Goal: Task Accomplishment & Management: Use online tool/utility

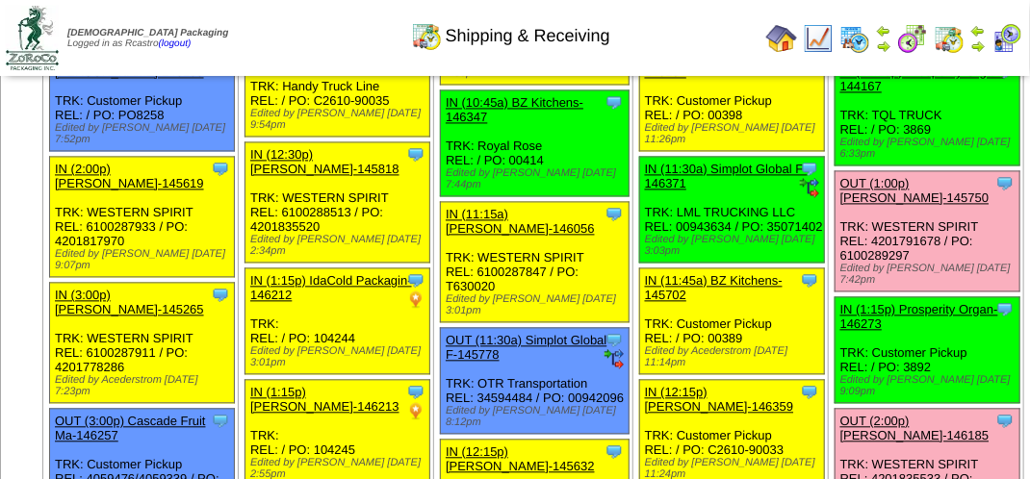
scroll to position [866, 0]
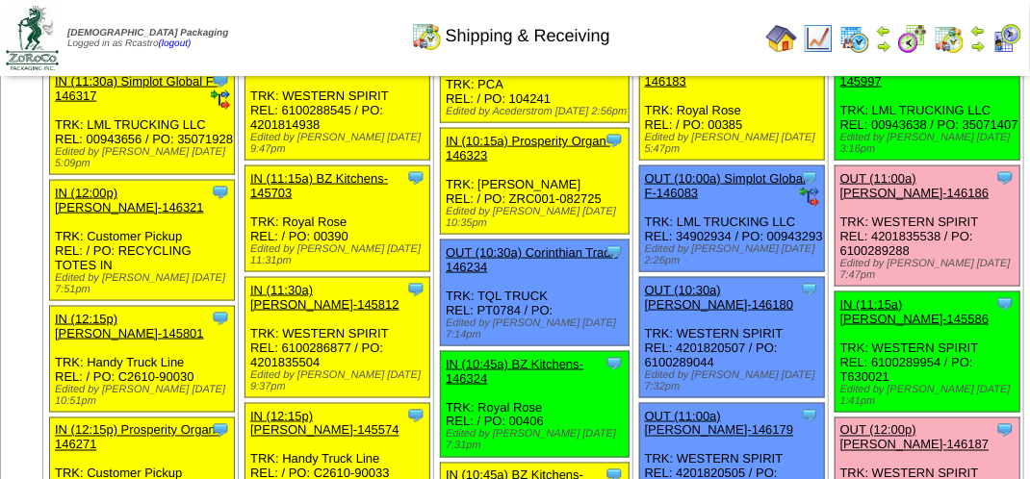
drag, startPoint x: 1012, startPoint y: 40, endPoint x: 1001, endPoint y: 40, distance: 10.6
click at [1011, 40] on img at bounding box center [1007, 38] width 31 height 31
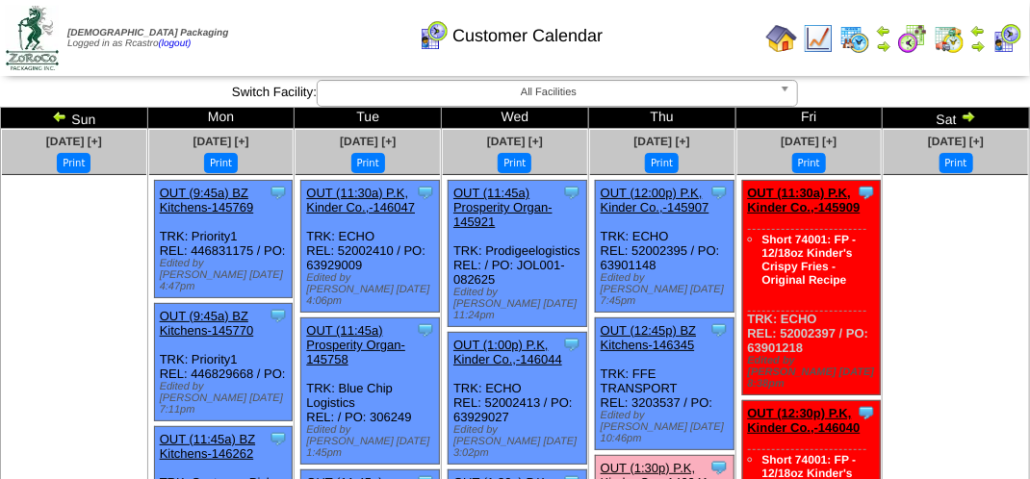
scroll to position [96, 0]
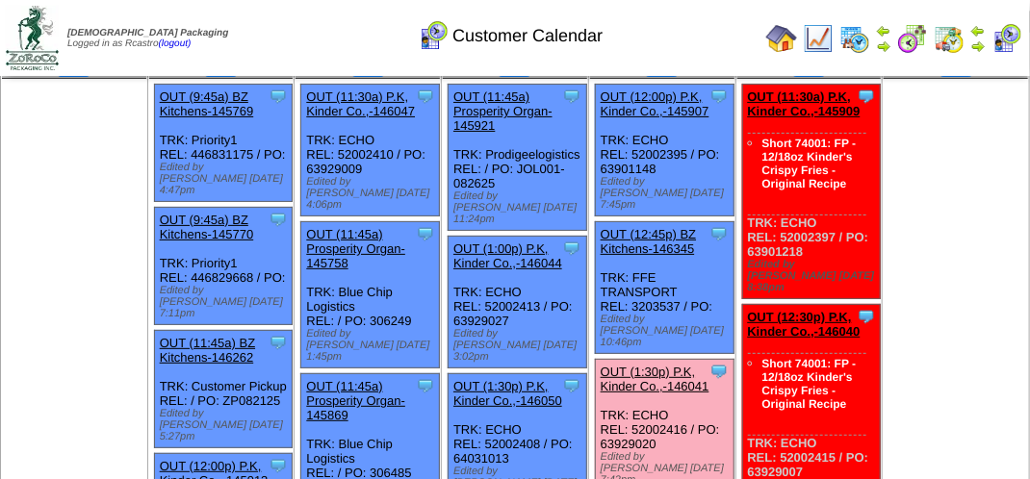
click at [666, 365] on link "OUT (1:30p) P.K, Kinder Co.,-146041" at bounding box center [655, 379] width 109 height 29
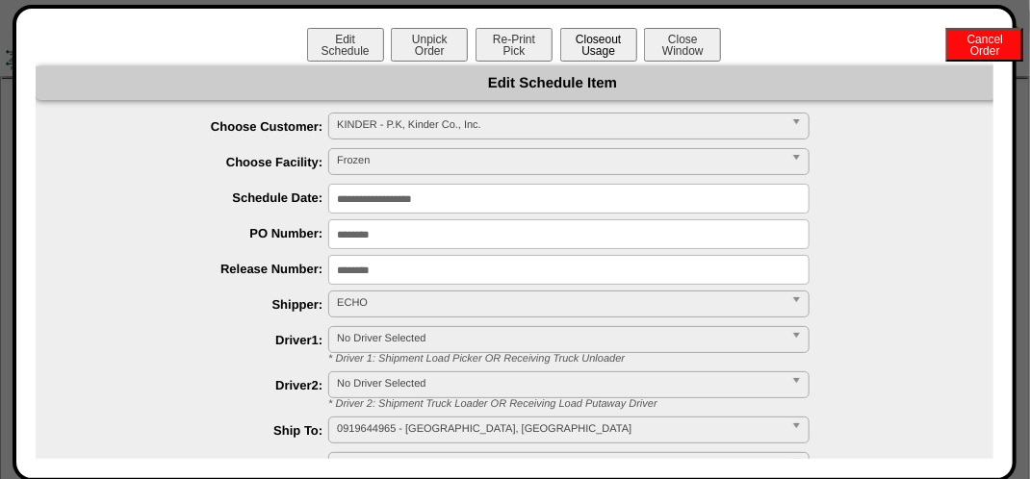
click at [601, 48] on button "Closeout Usage" at bounding box center [598, 45] width 77 height 34
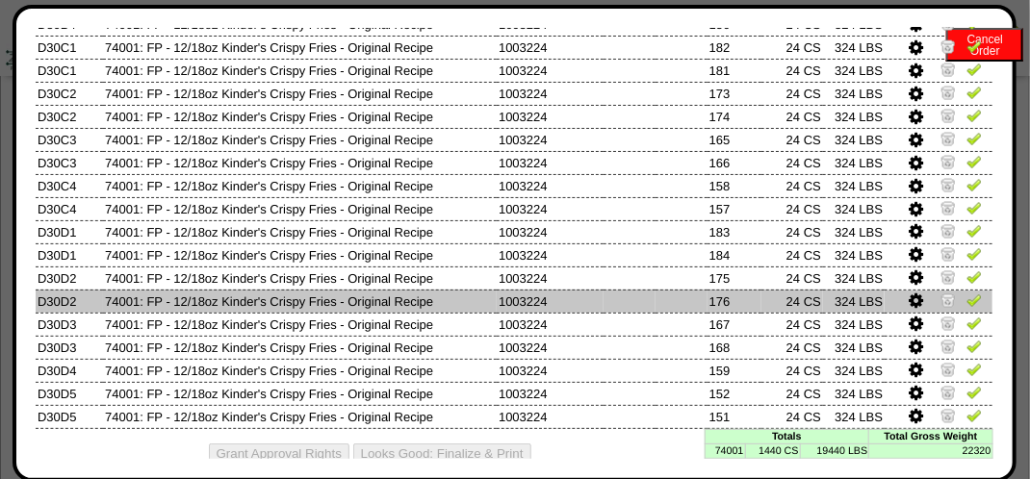
scroll to position [1121, 0]
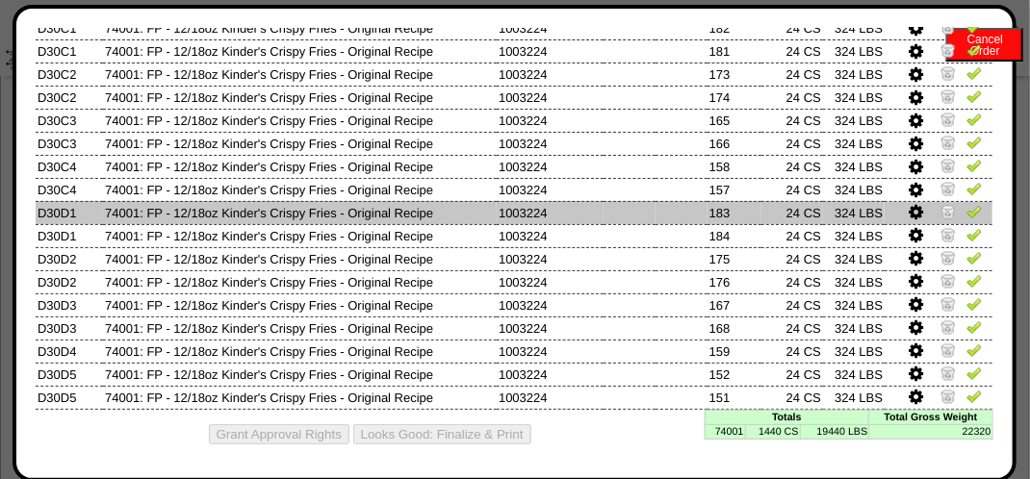
click at [967, 208] on img at bounding box center [974, 211] width 15 height 15
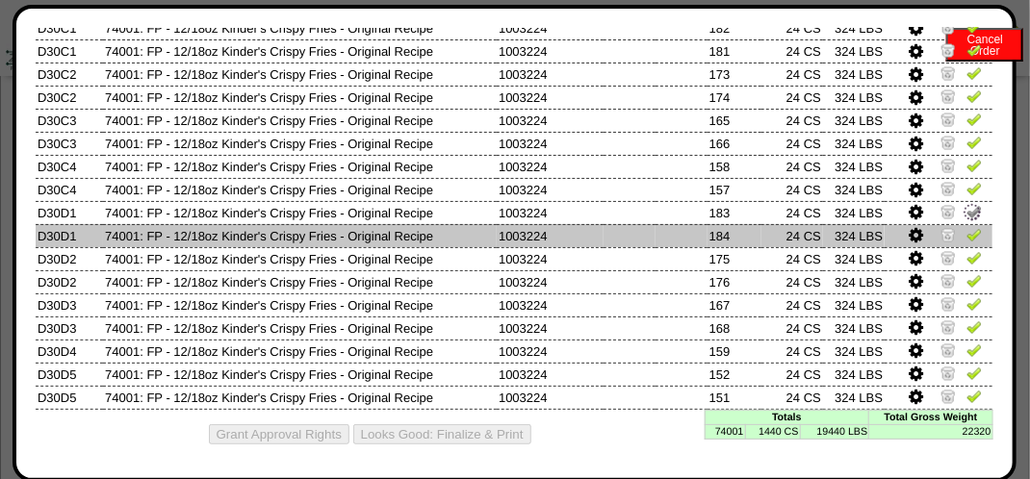
click at [967, 230] on img at bounding box center [974, 234] width 15 height 15
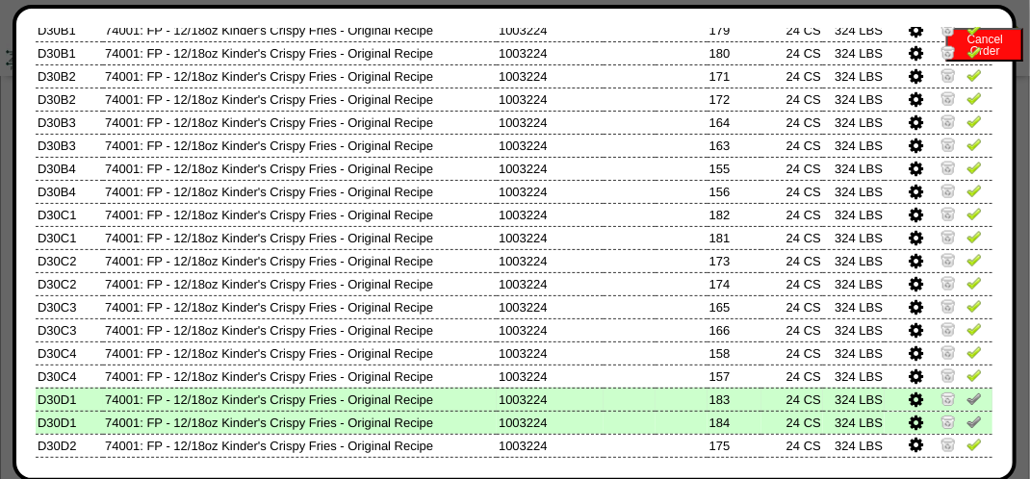
scroll to position [929, 0]
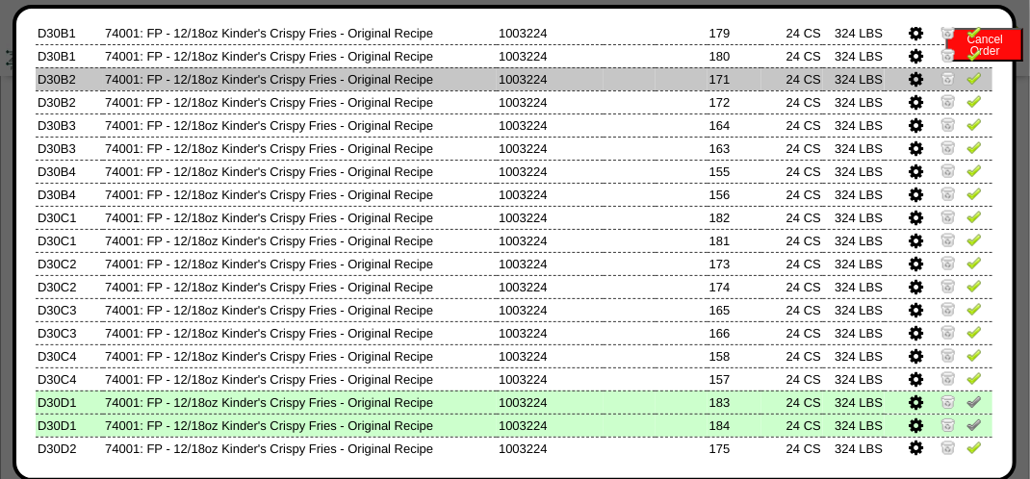
click at [967, 82] on img at bounding box center [974, 77] width 15 height 15
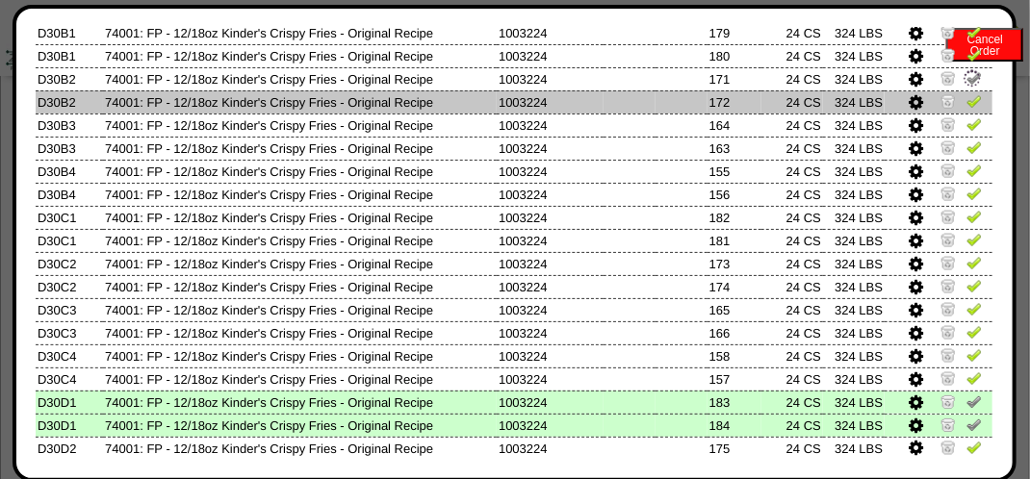
click at [967, 106] on img at bounding box center [974, 100] width 15 height 15
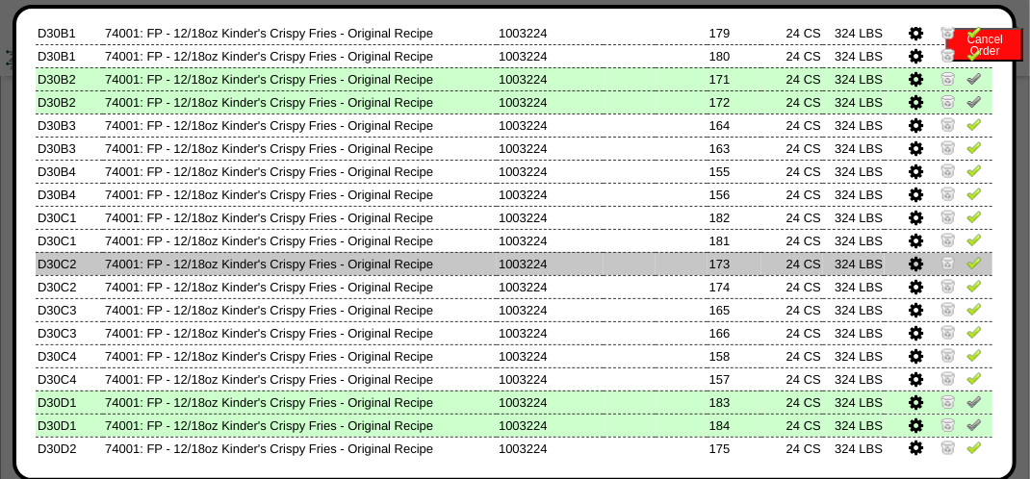
click at [967, 268] on img at bounding box center [974, 262] width 15 height 15
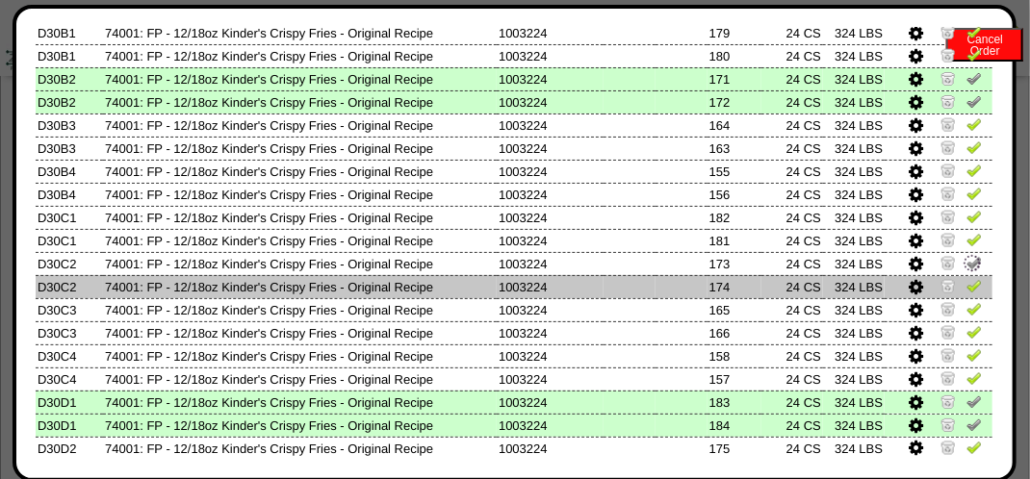
click at [967, 284] on img at bounding box center [974, 285] width 15 height 15
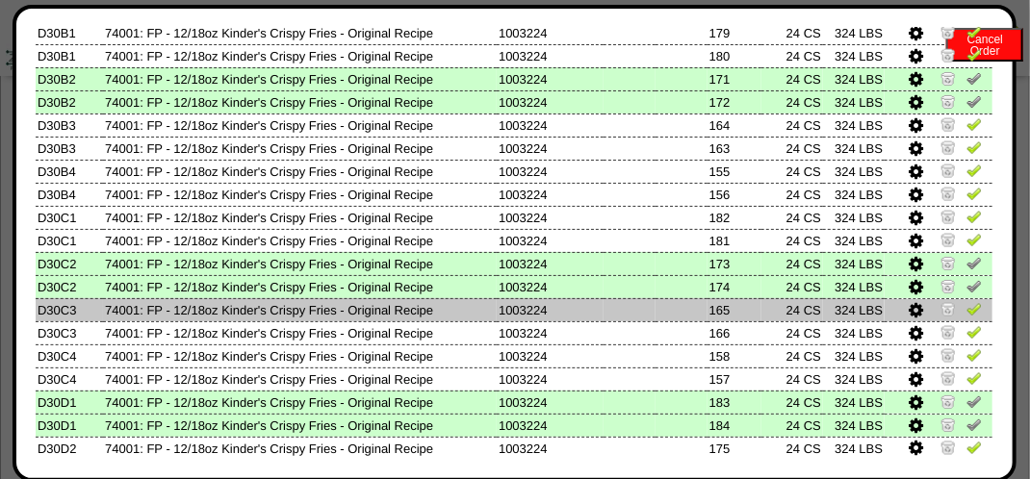
click at [967, 313] on img at bounding box center [974, 308] width 15 height 15
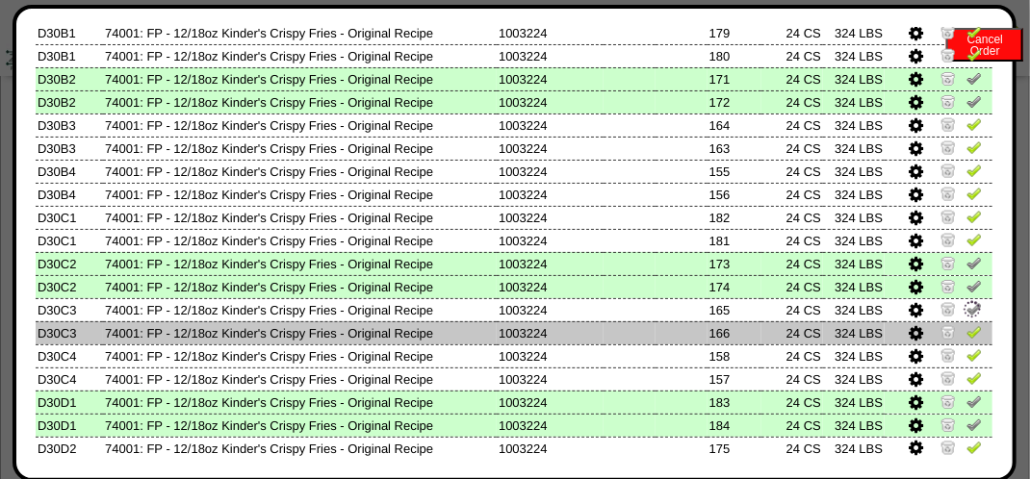
click at [967, 338] on img at bounding box center [974, 331] width 15 height 15
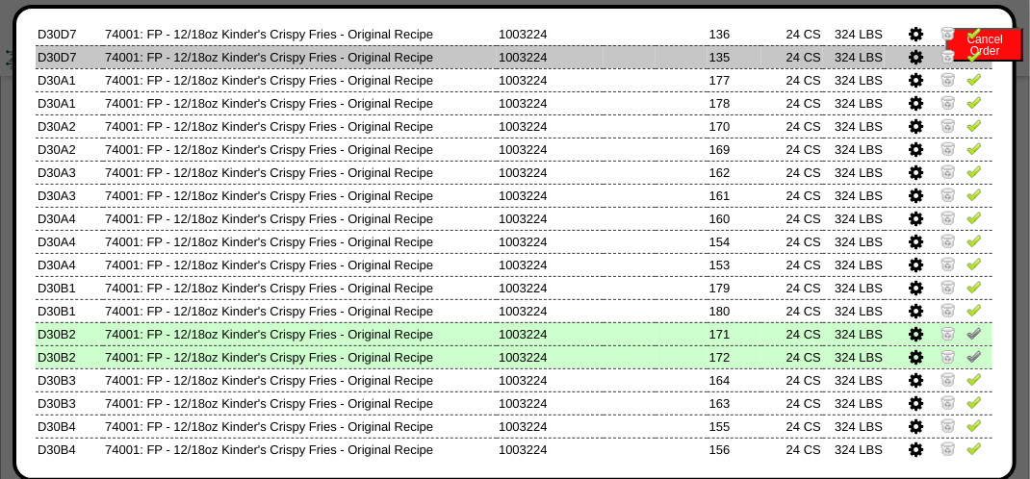
scroll to position [640, 0]
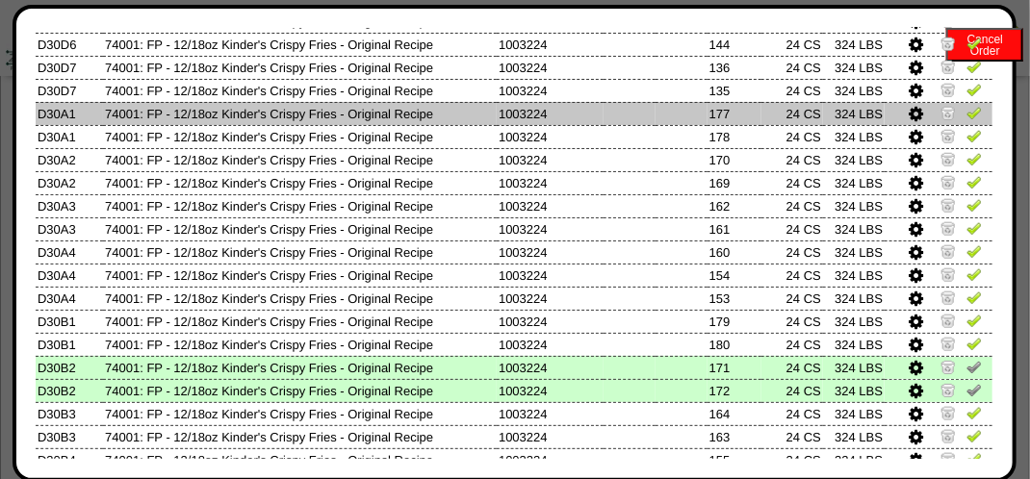
click at [967, 114] on img at bounding box center [974, 112] width 15 height 15
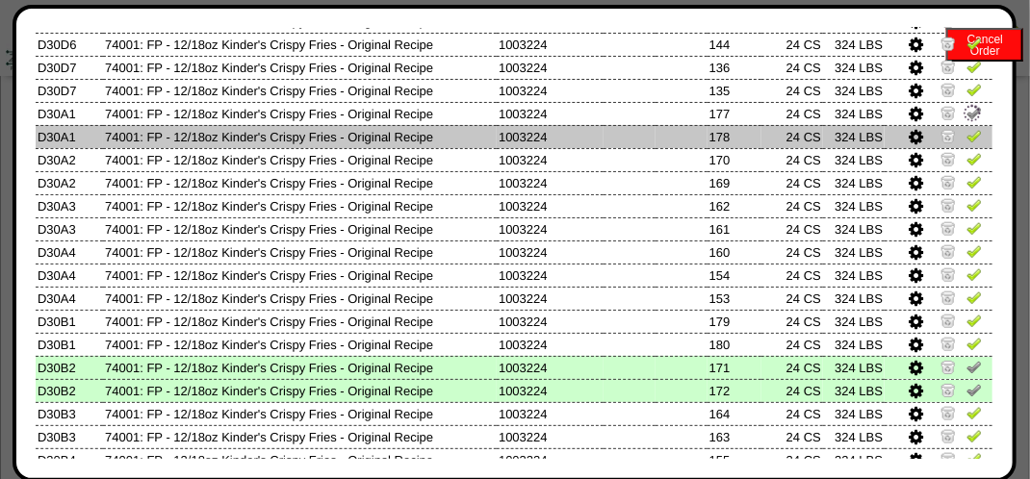
click at [967, 139] on img at bounding box center [974, 135] width 15 height 15
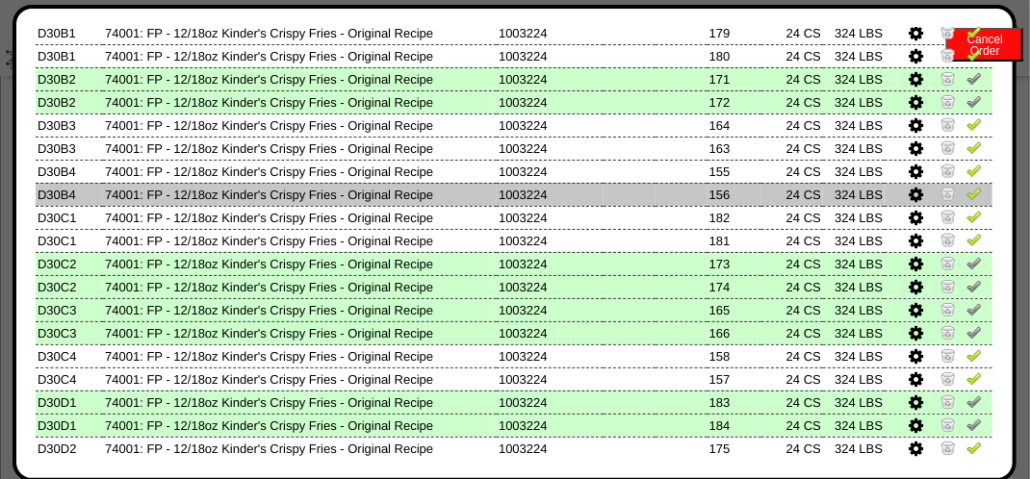
scroll to position [833, 0]
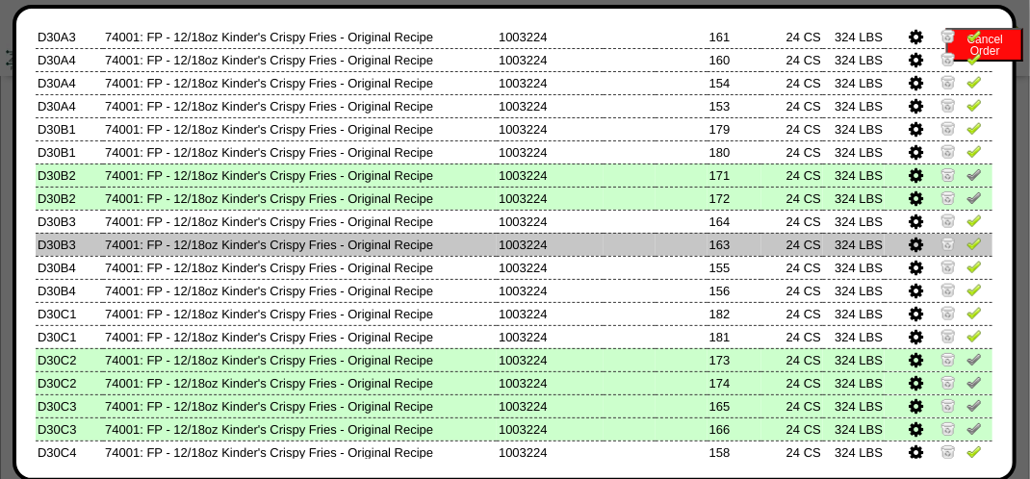
click at [967, 240] on img at bounding box center [974, 243] width 15 height 15
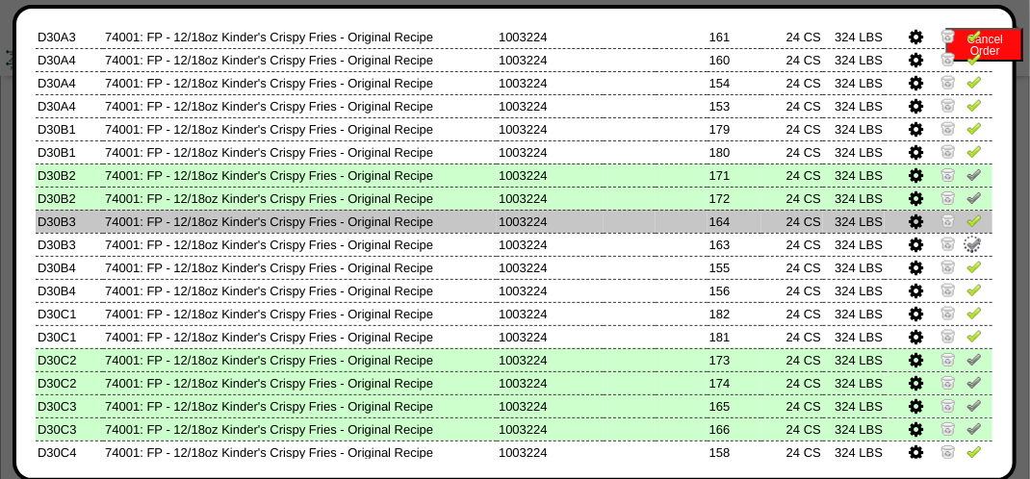
click at [967, 225] on img at bounding box center [974, 220] width 15 height 15
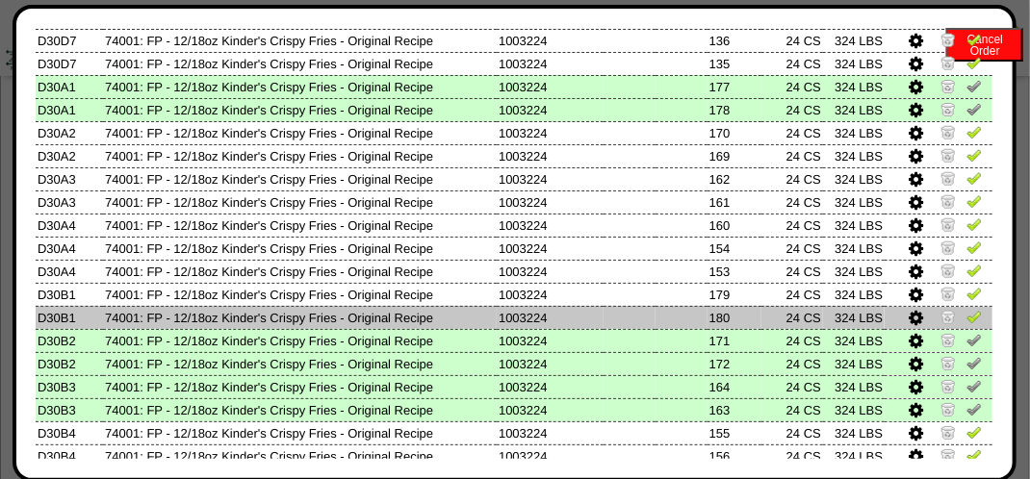
scroll to position [640, 0]
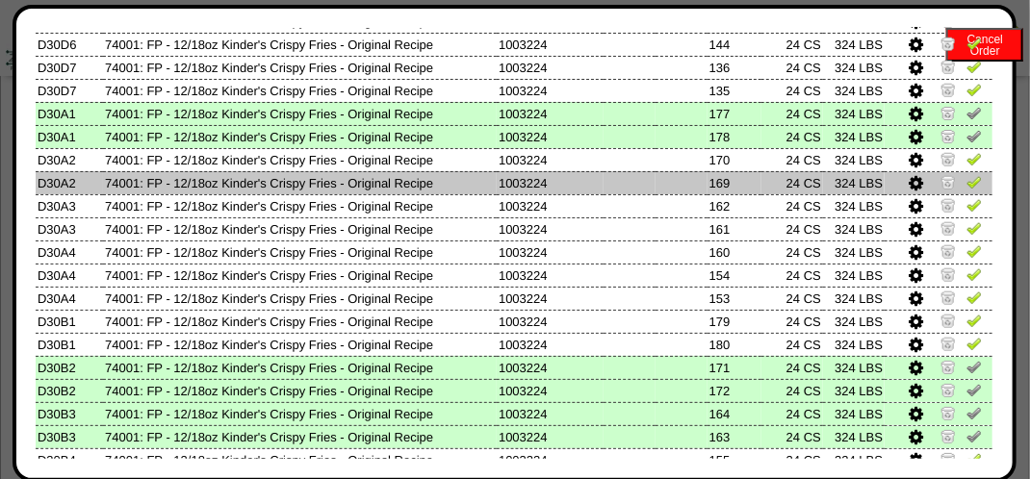
click at [967, 187] on img at bounding box center [974, 181] width 15 height 15
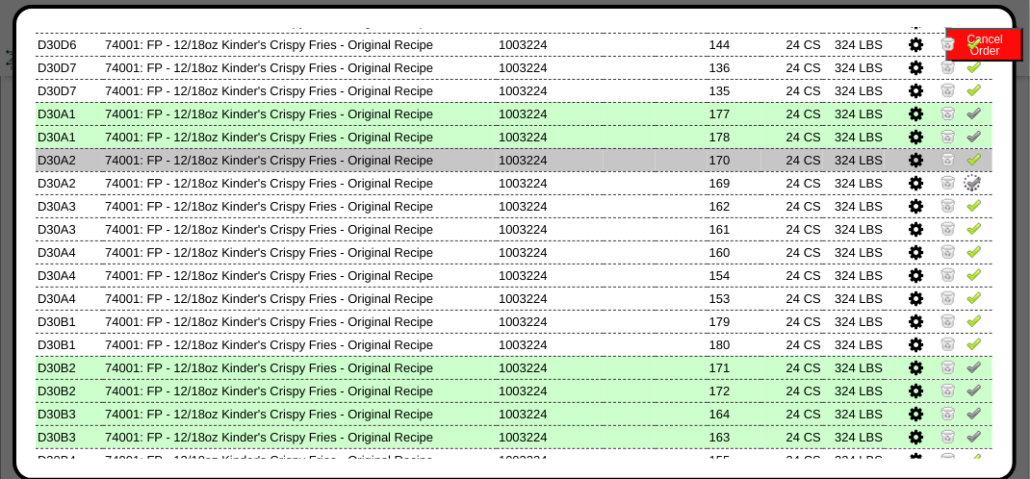
click at [967, 164] on img at bounding box center [974, 158] width 15 height 15
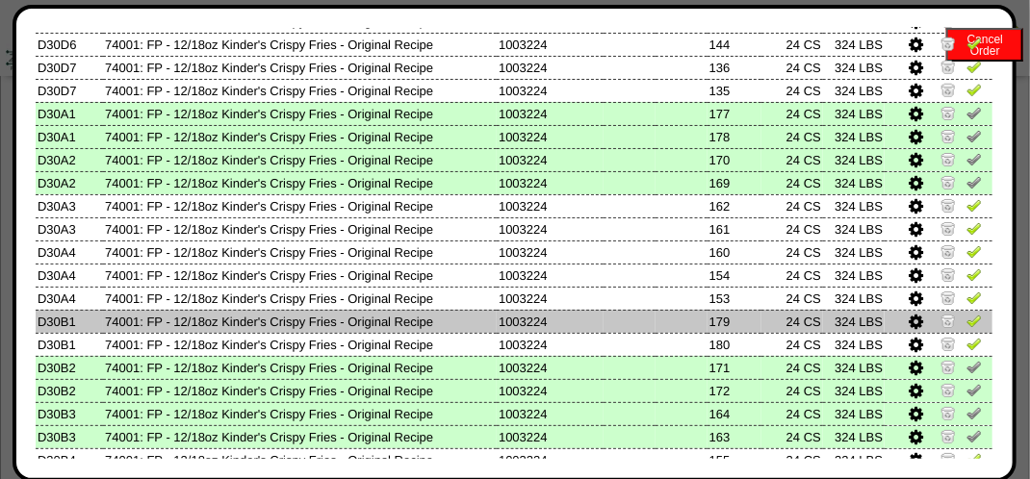
click at [967, 322] on img at bounding box center [974, 320] width 15 height 15
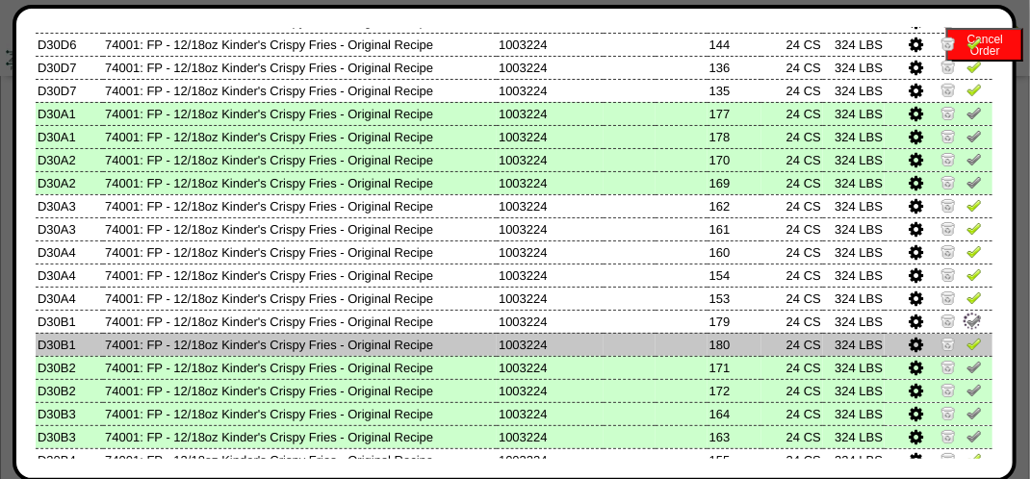
click at [967, 350] on img at bounding box center [974, 343] width 15 height 15
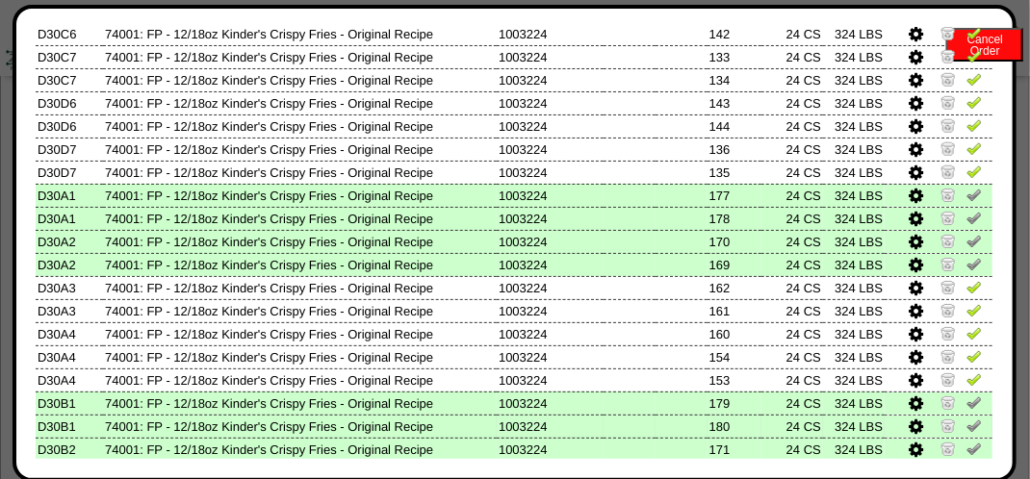
scroll to position [448, 0]
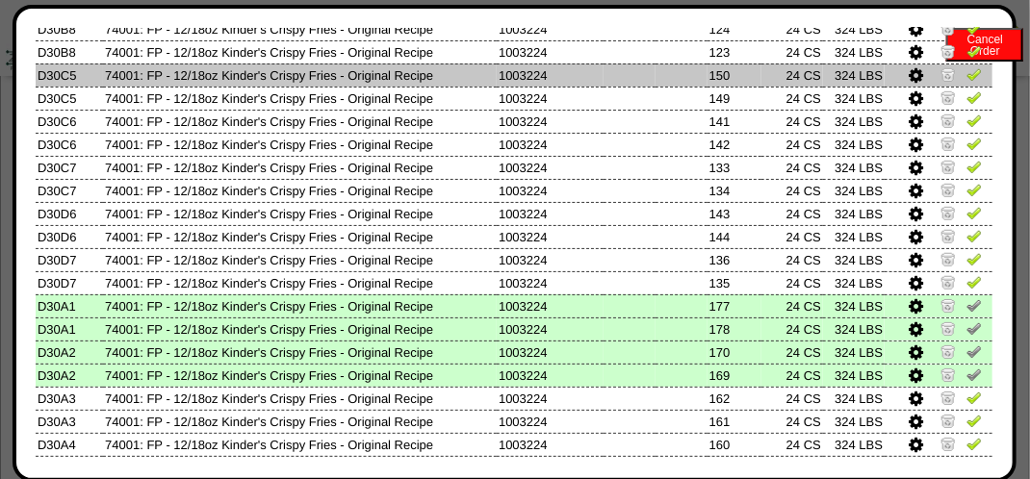
click at [967, 78] on img at bounding box center [974, 73] width 15 height 15
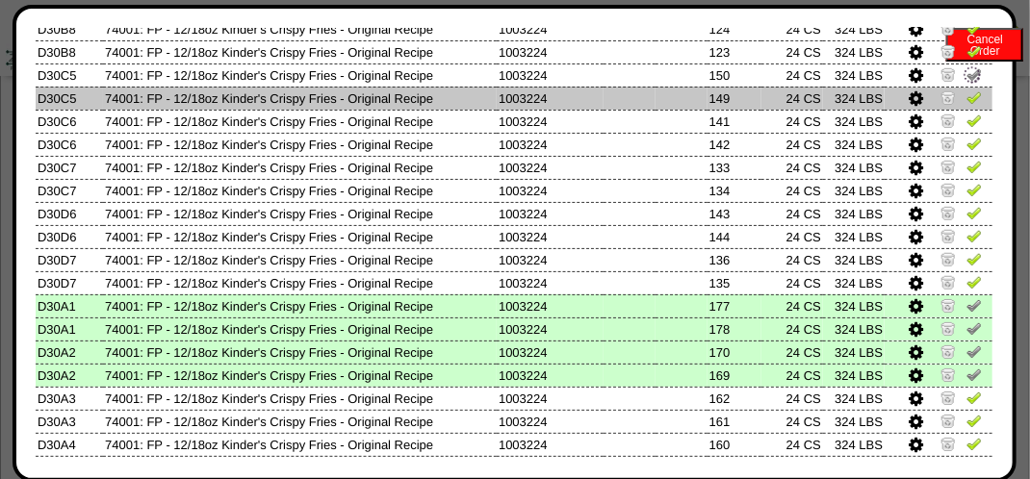
click at [967, 96] on img at bounding box center [974, 97] width 15 height 15
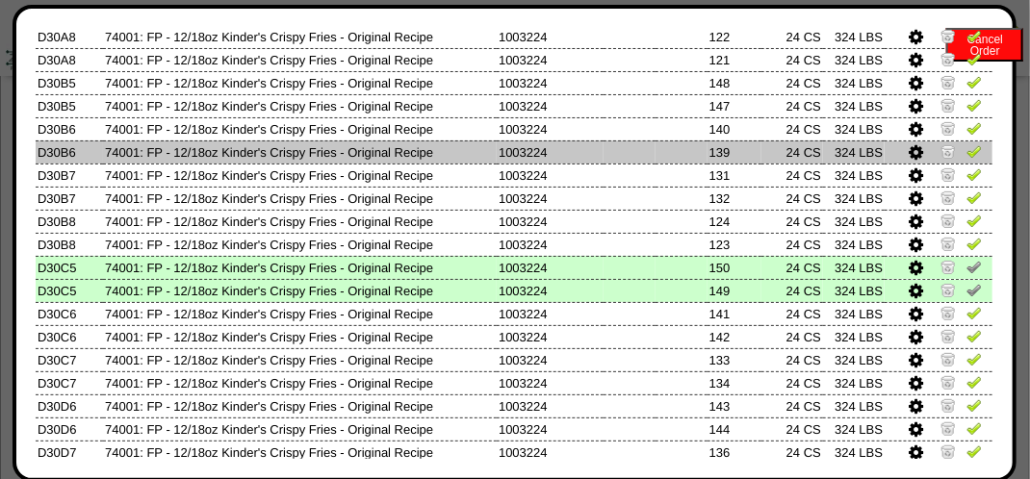
scroll to position [159, 0]
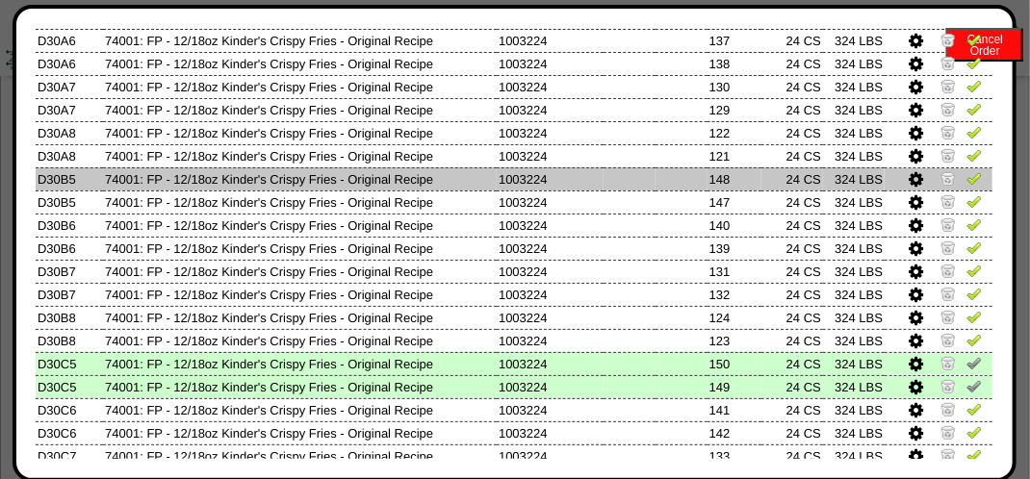
click at [967, 181] on img at bounding box center [974, 177] width 15 height 15
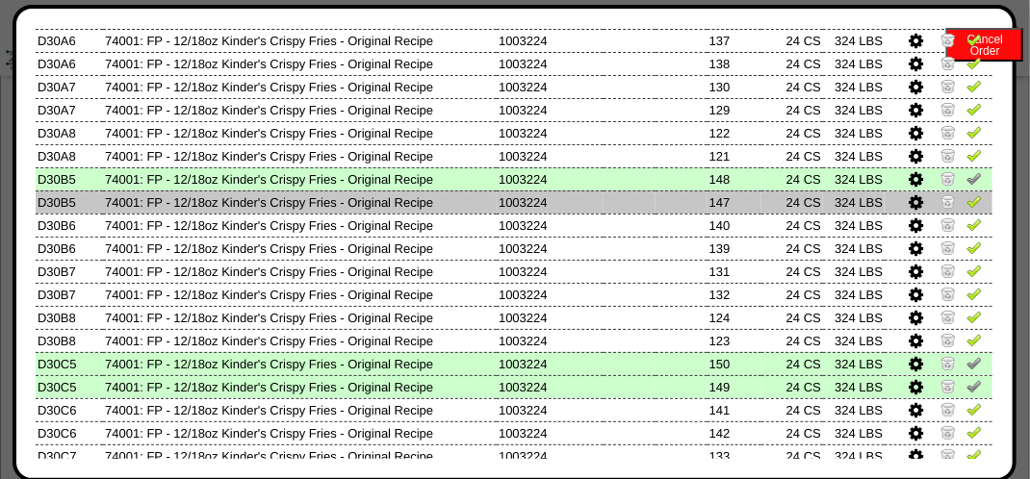
click at [967, 202] on img at bounding box center [974, 200] width 15 height 15
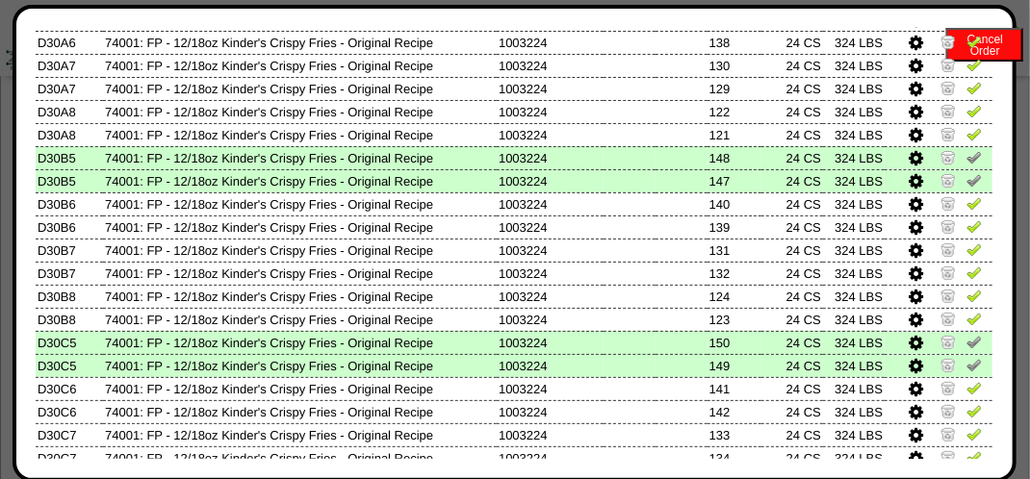
scroll to position [63, 0]
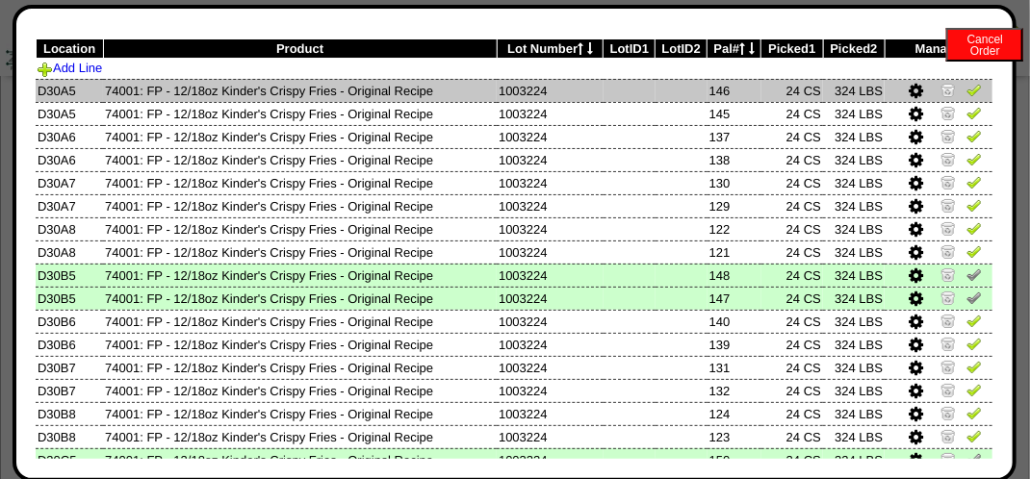
click at [967, 90] on img at bounding box center [974, 89] width 15 height 15
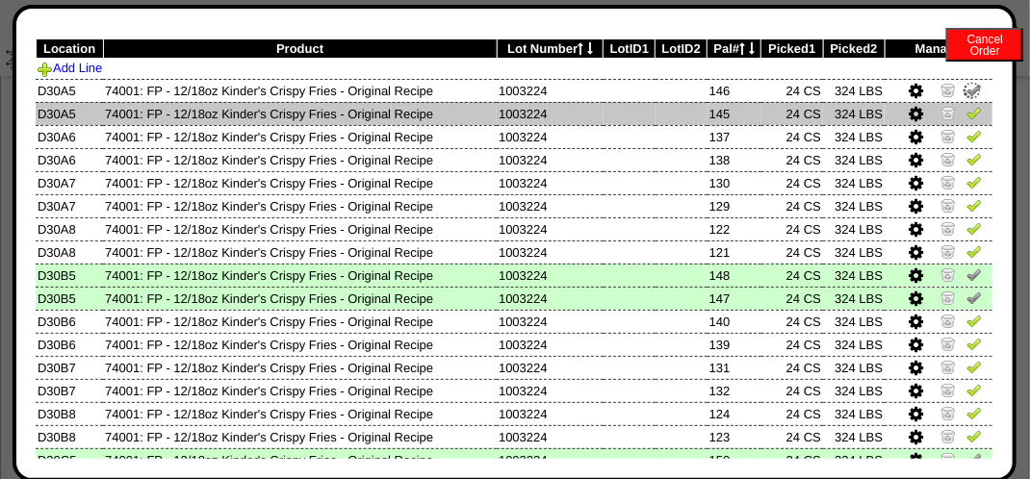
click at [967, 115] on img at bounding box center [974, 112] width 15 height 15
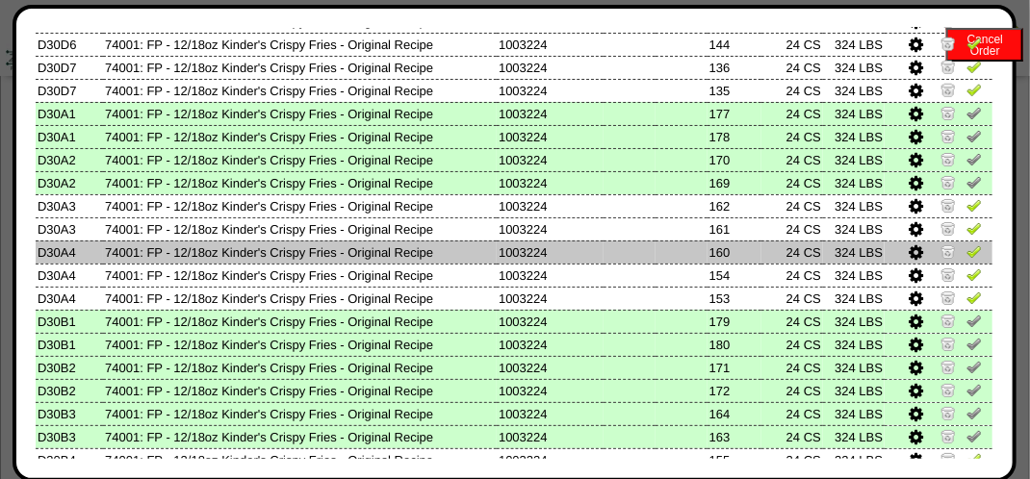
scroll to position [736, 0]
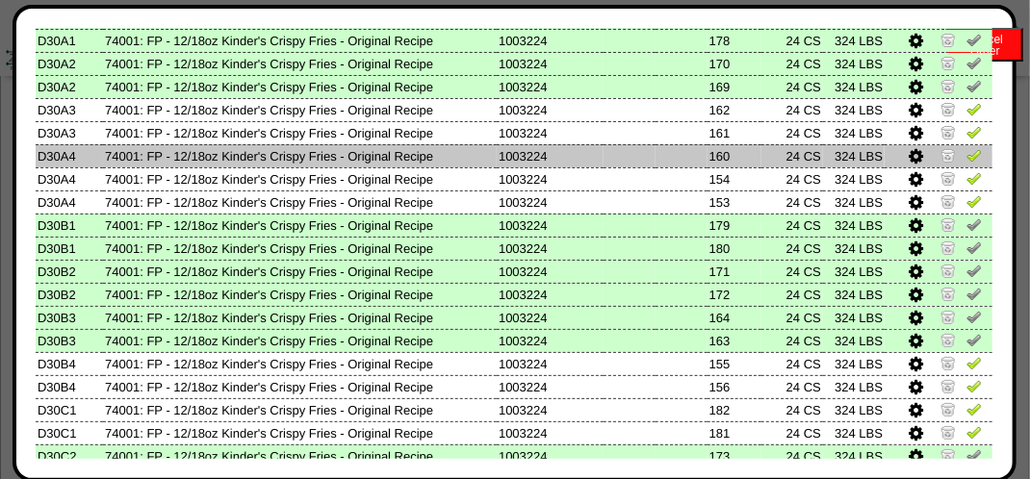
click at [967, 156] on img at bounding box center [974, 154] width 15 height 15
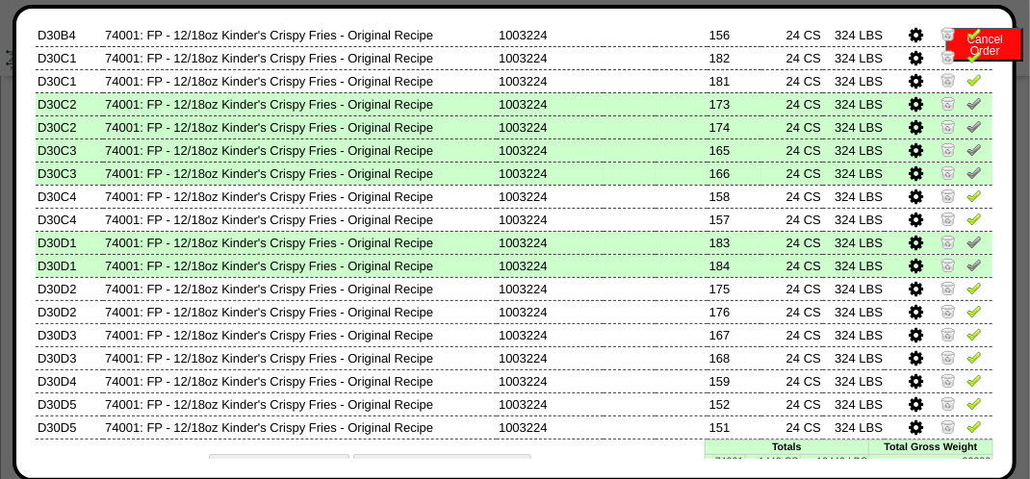
scroll to position [1121, 0]
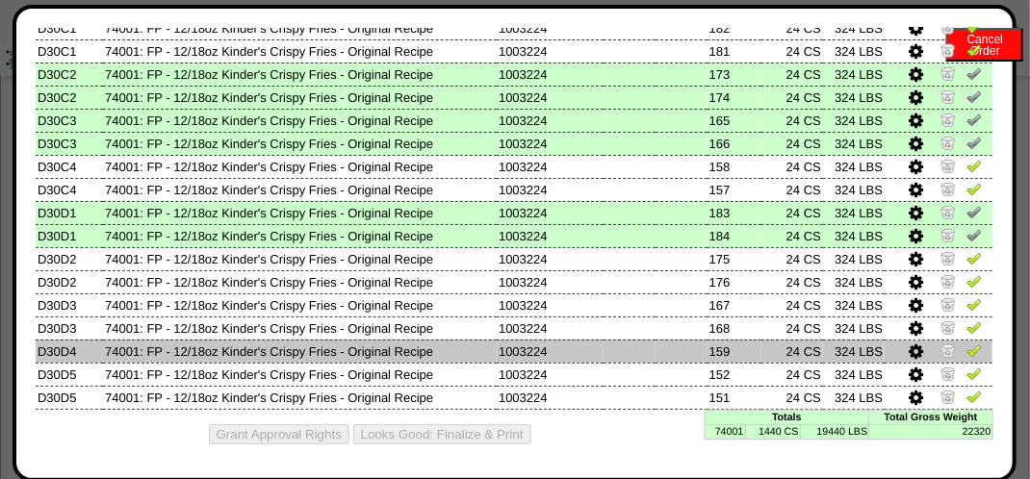
click at [967, 345] on img at bounding box center [974, 350] width 15 height 15
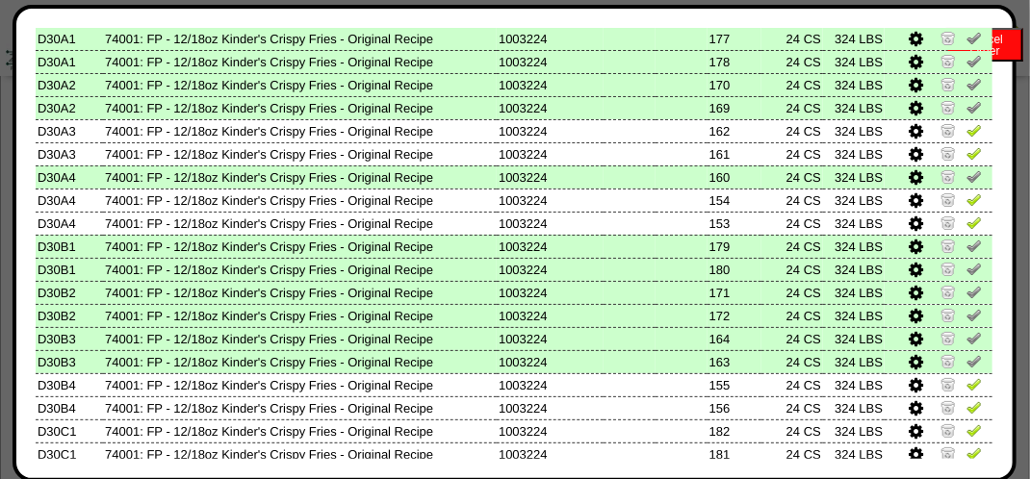
scroll to position [640, 0]
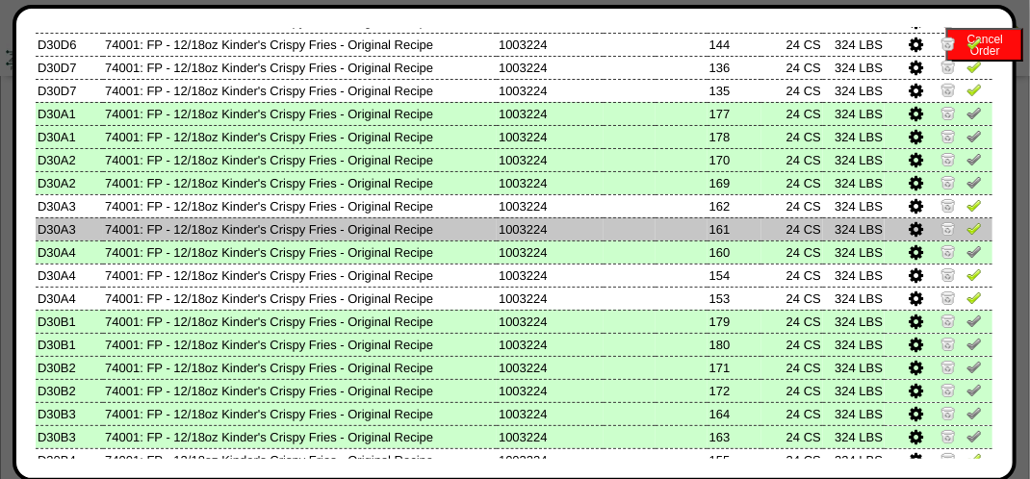
click at [967, 225] on img at bounding box center [974, 227] width 15 height 15
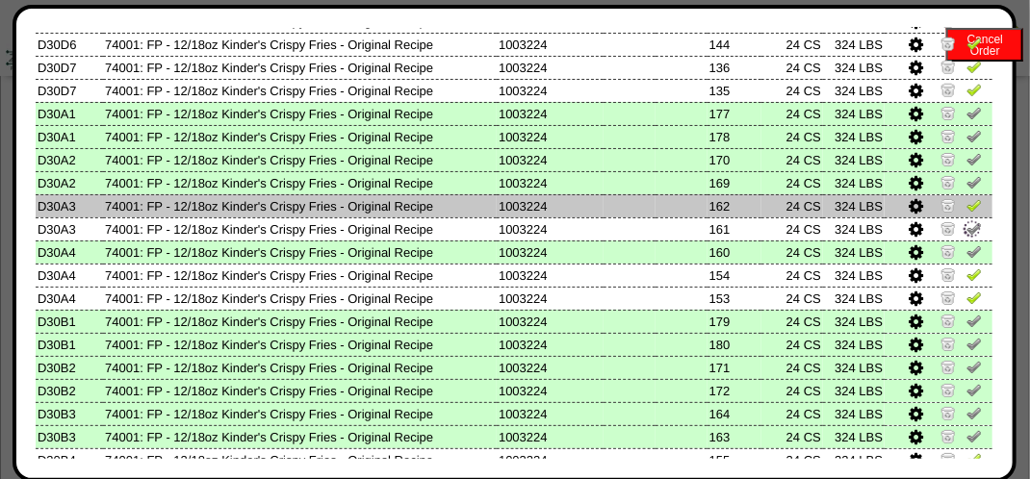
click at [967, 207] on img at bounding box center [974, 204] width 15 height 15
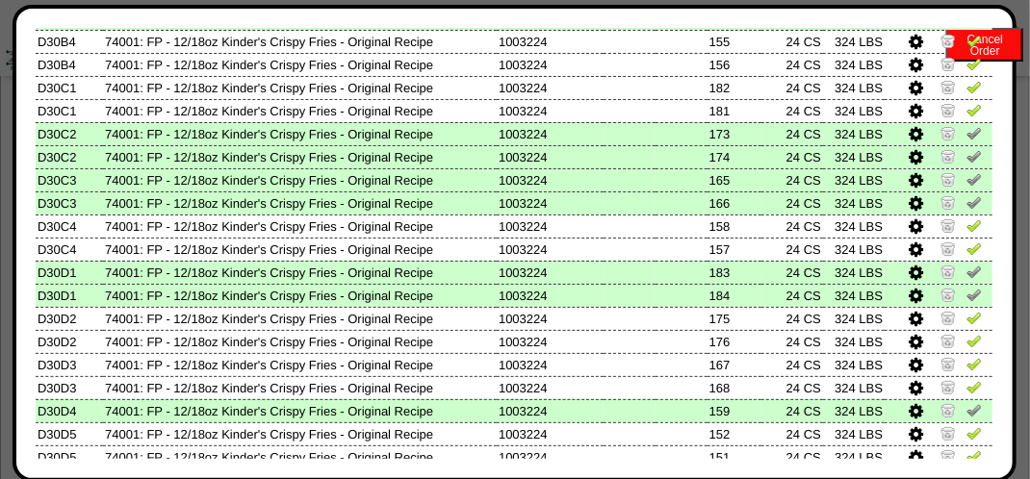
scroll to position [1121, 0]
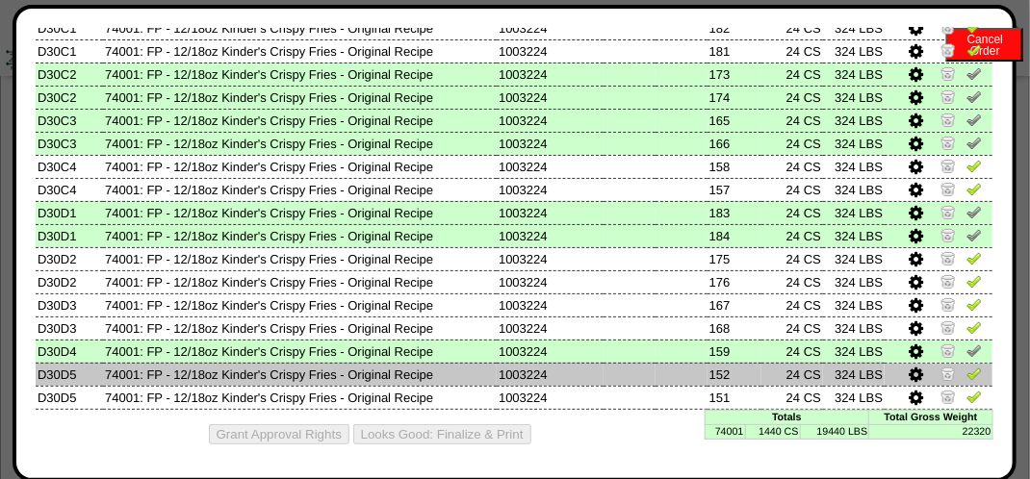
click at [967, 373] on img at bounding box center [974, 373] width 15 height 15
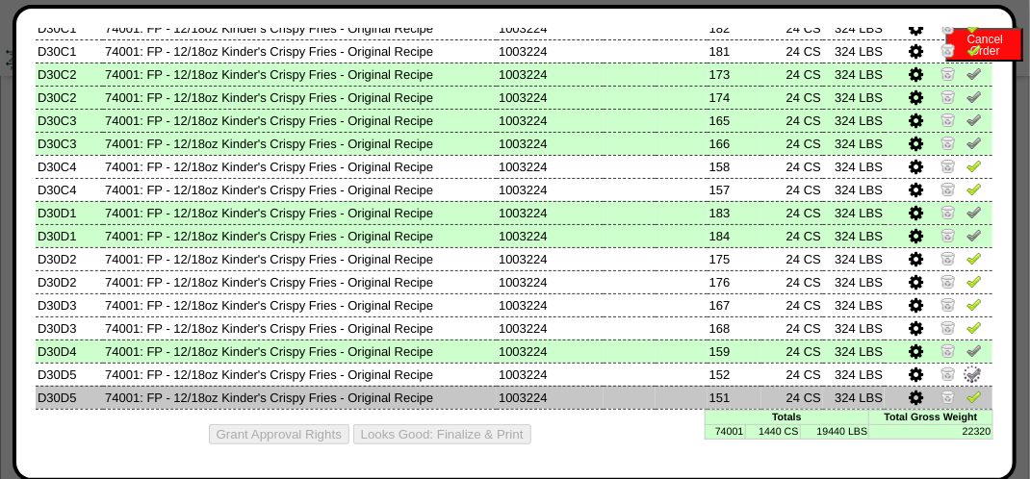
click at [967, 393] on img at bounding box center [974, 396] width 15 height 15
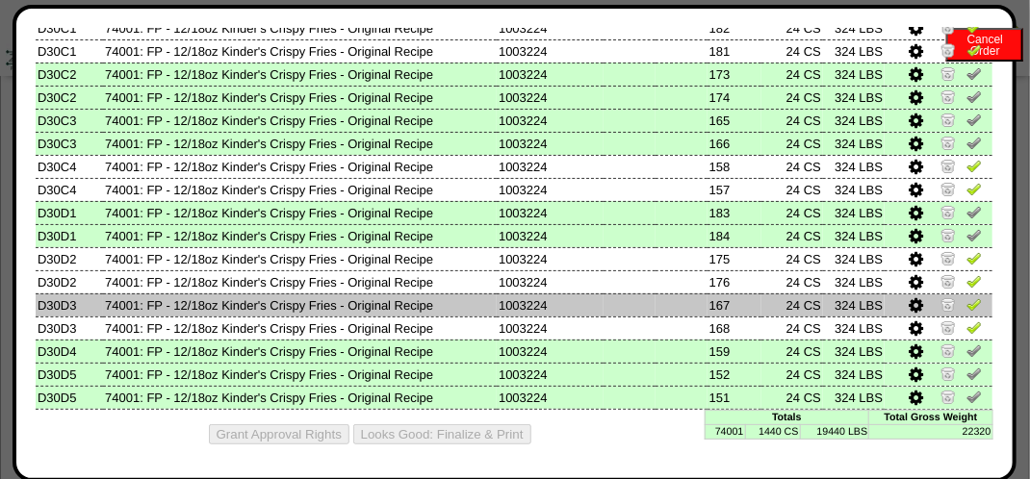
click at [967, 298] on img at bounding box center [974, 303] width 15 height 15
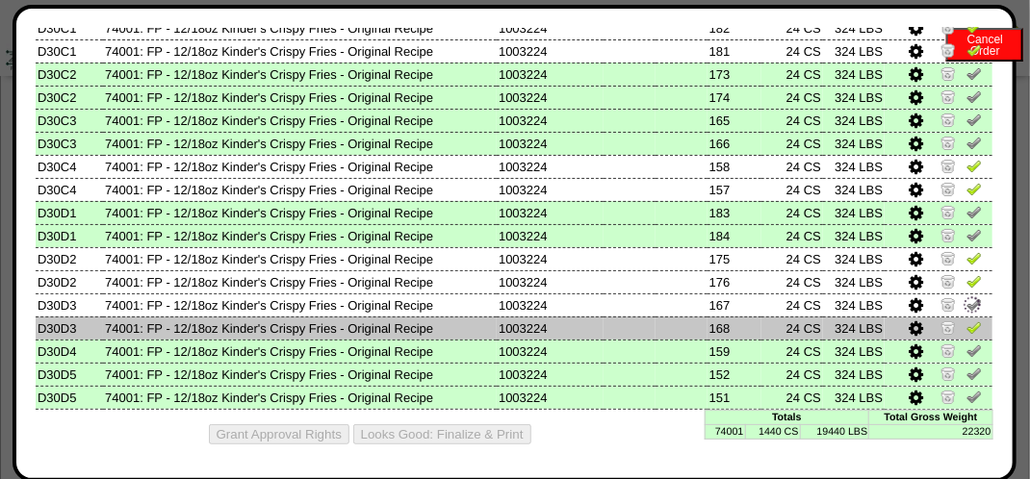
click at [967, 320] on img at bounding box center [974, 327] width 15 height 15
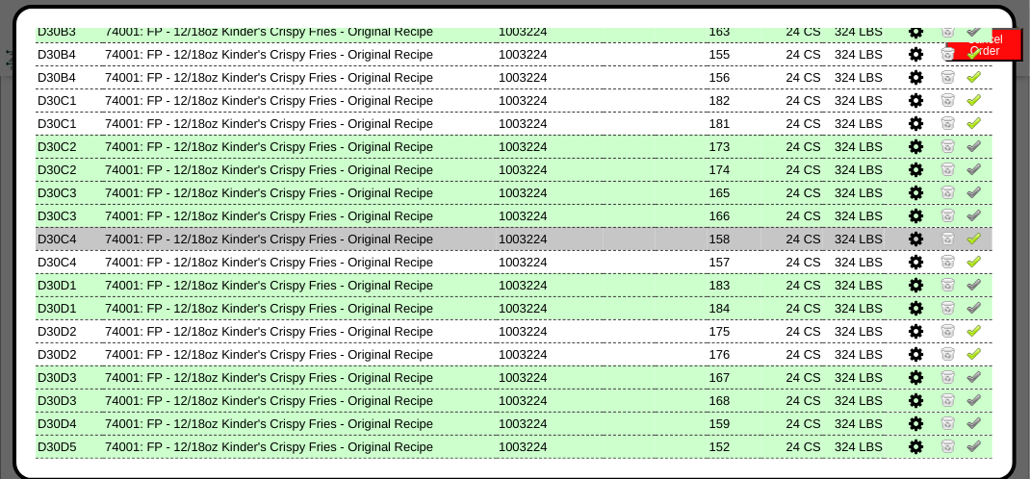
scroll to position [1025, 0]
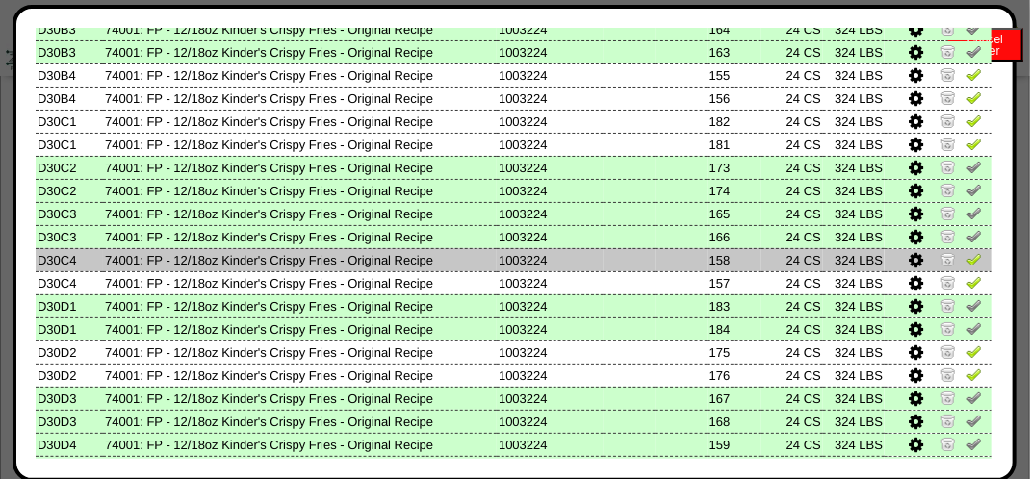
click at [967, 262] on img at bounding box center [974, 258] width 15 height 15
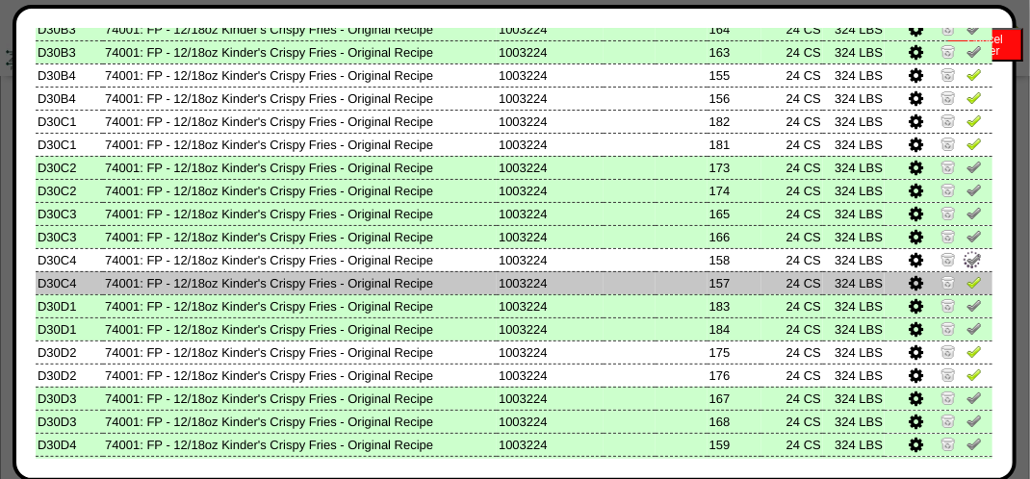
click at [967, 276] on img at bounding box center [974, 281] width 15 height 15
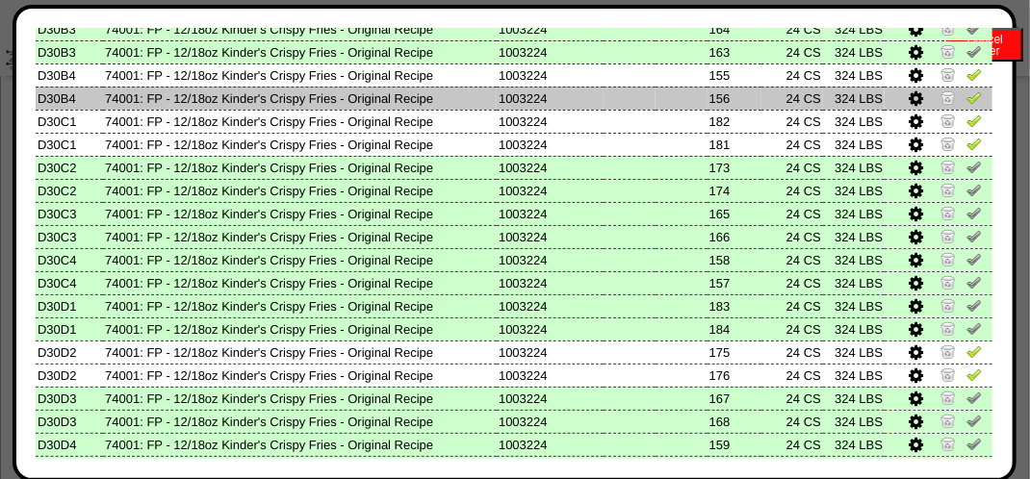
drag, startPoint x: 960, startPoint y: 100, endPoint x: 954, endPoint y: 88, distance: 13.8
click at [967, 99] on img at bounding box center [974, 97] width 15 height 15
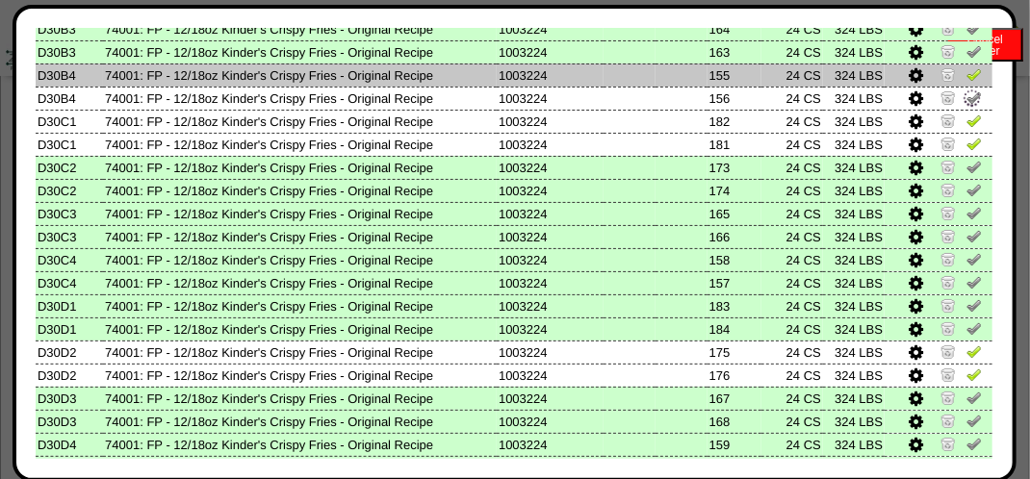
click at [967, 79] on img at bounding box center [974, 73] width 15 height 15
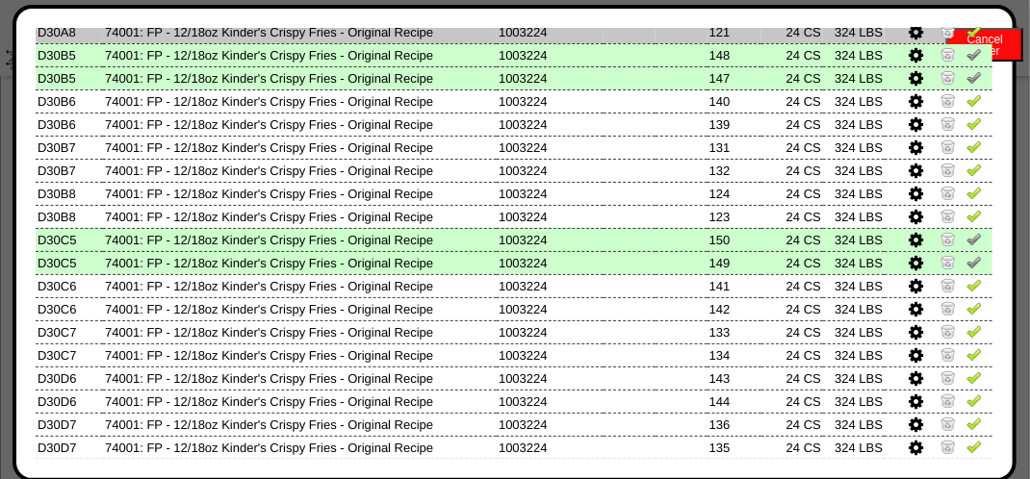
scroll to position [255, 0]
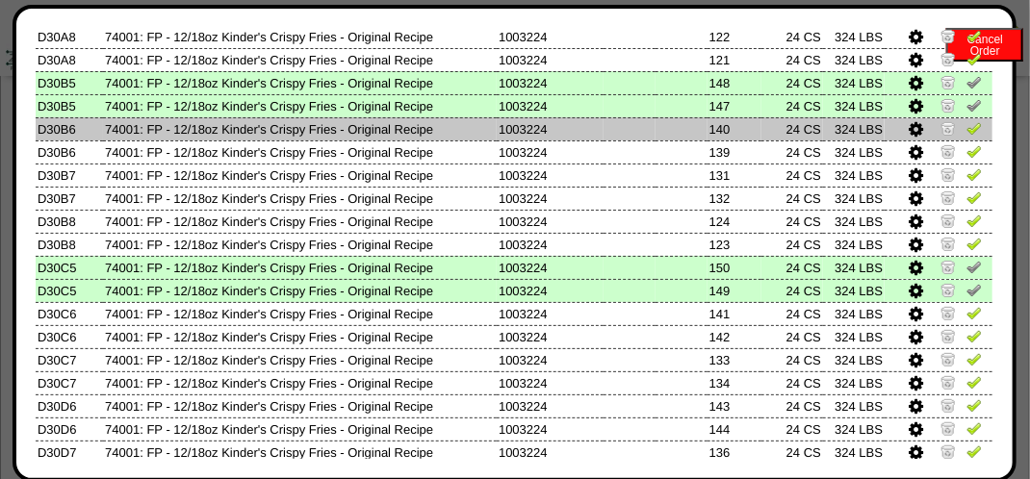
click at [967, 120] on img at bounding box center [974, 127] width 15 height 15
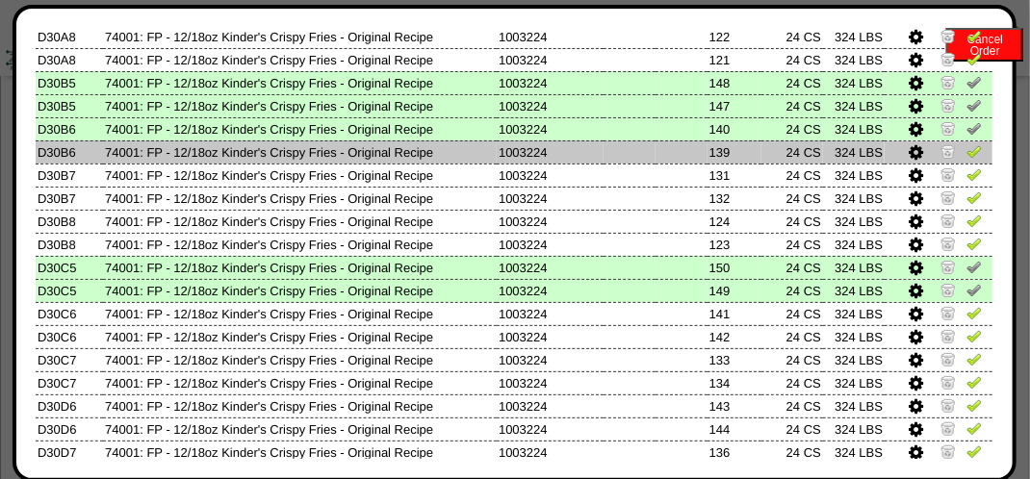
click at [967, 152] on img at bounding box center [974, 150] width 15 height 15
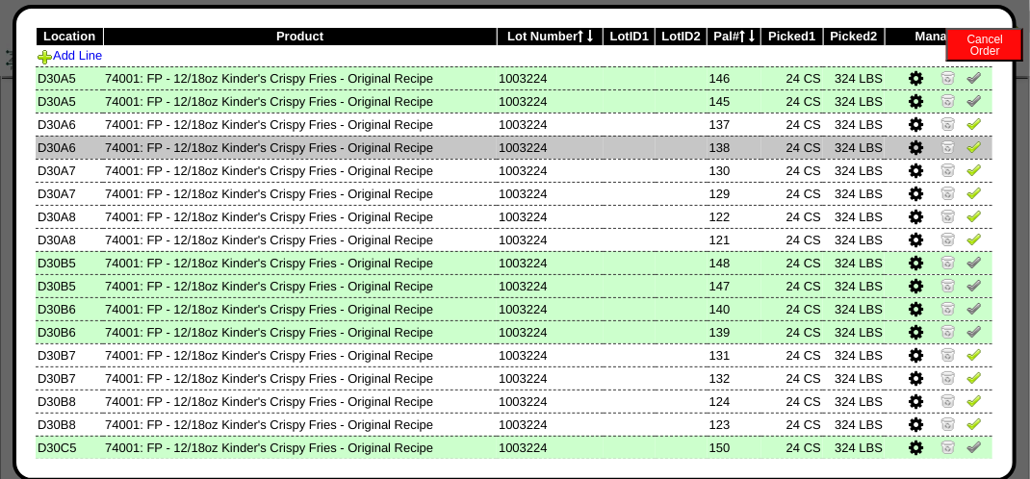
scroll to position [63, 0]
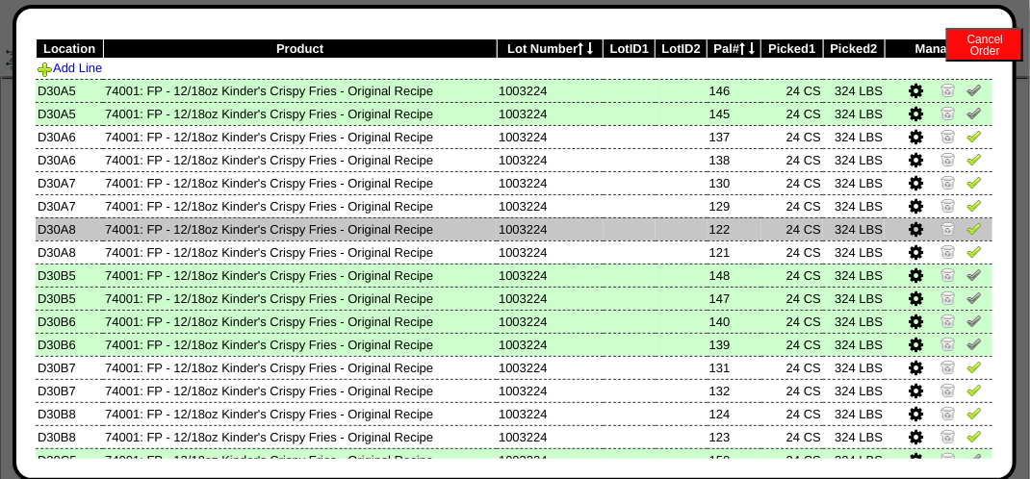
click at [967, 231] on img at bounding box center [974, 227] width 15 height 15
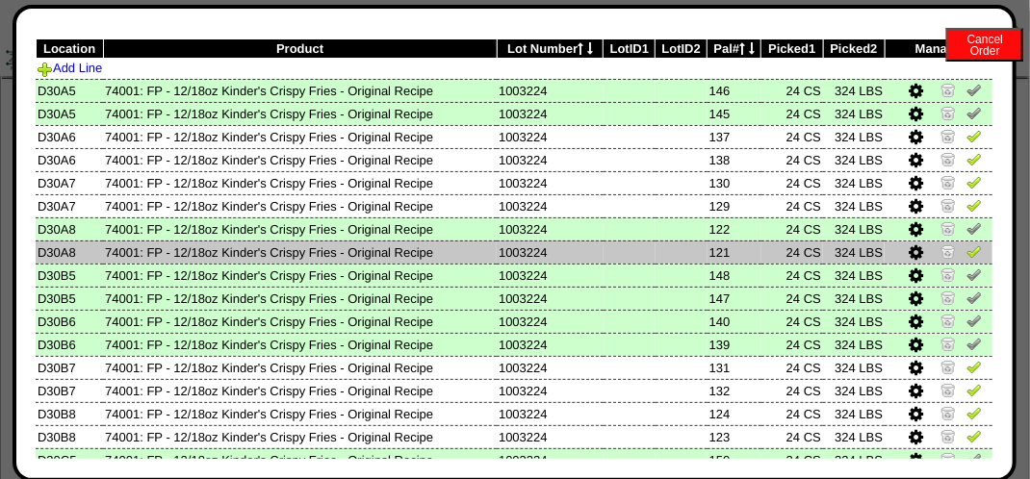
click at [967, 246] on img at bounding box center [974, 251] width 15 height 15
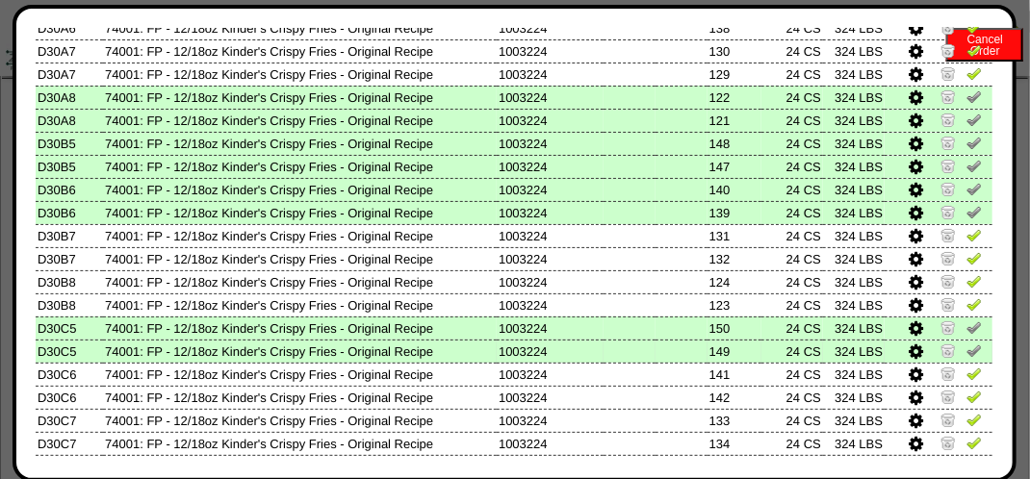
scroll to position [255, 0]
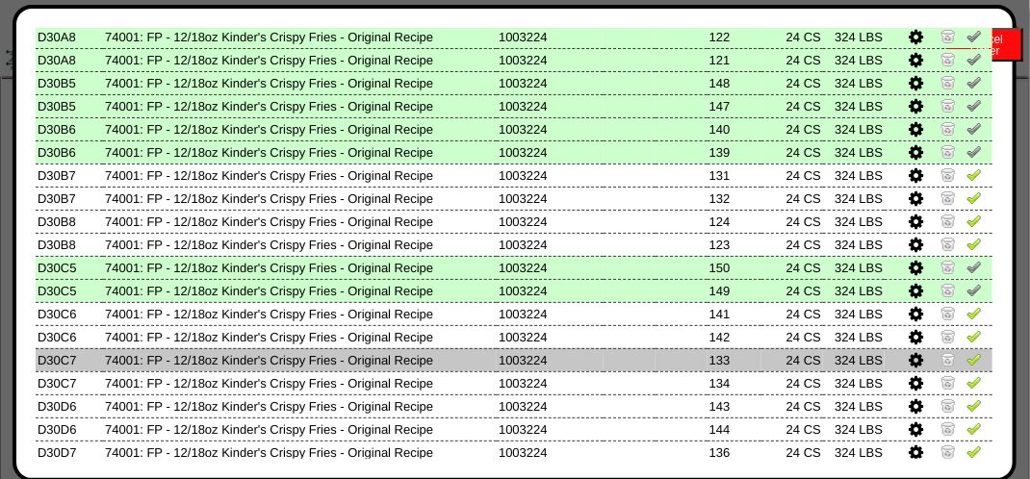
click at [967, 360] on img at bounding box center [974, 358] width 15 height 15
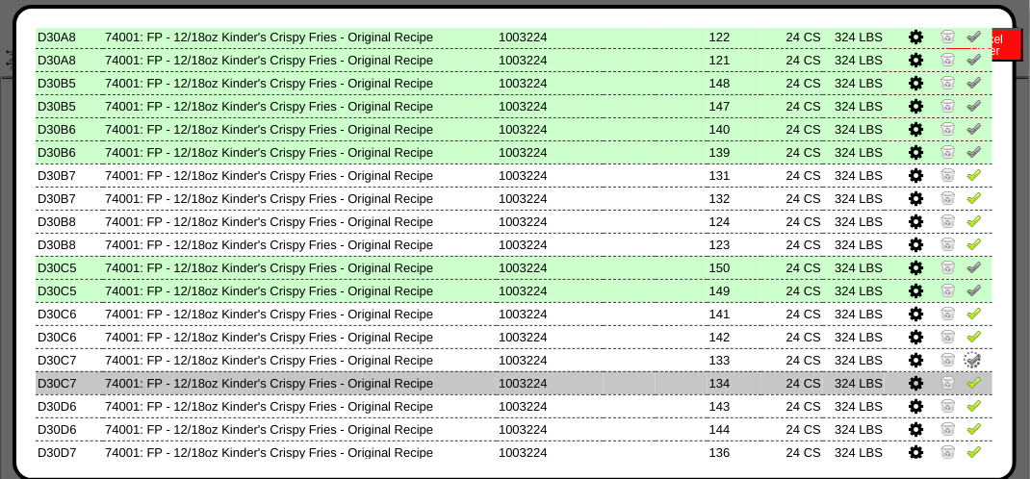
click at [967, 387] on img at bounding box center [974, 381] width 15 height 15
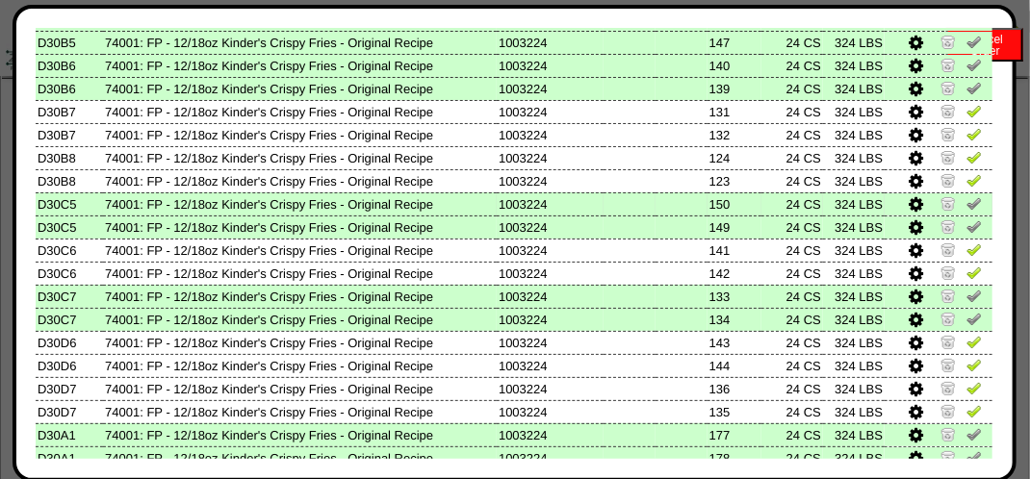
scroll to position [351, 0]
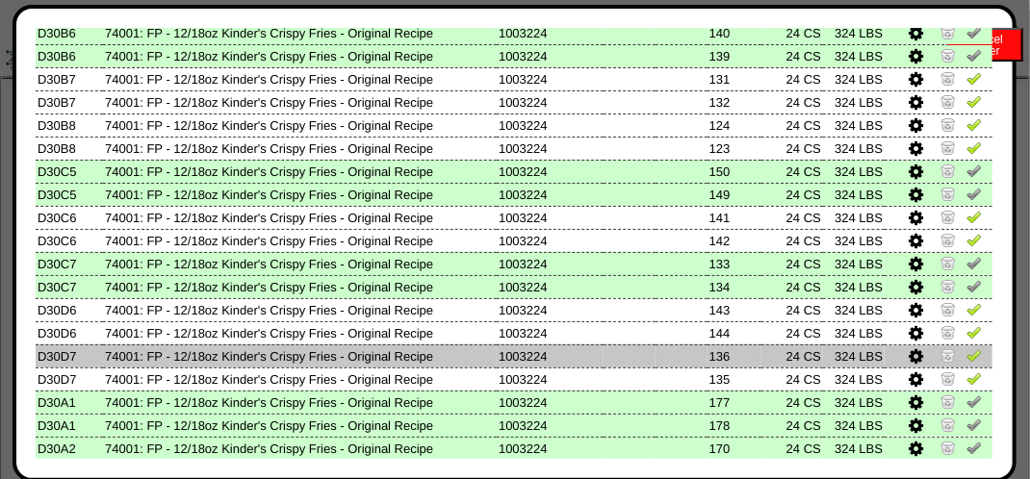
click at [967, 363] on img at bounding box center [974, 355] width 15 height 15
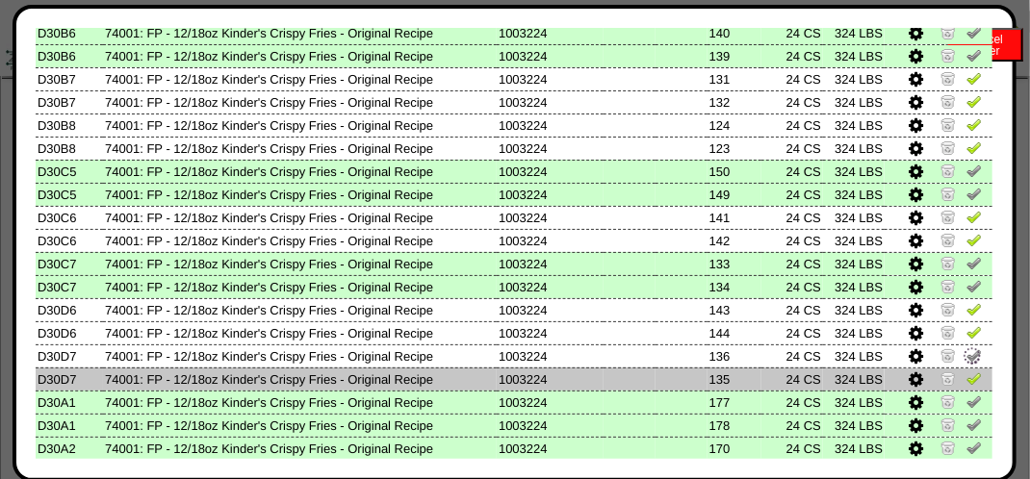
click at [967, 377] on img at bounding box center [974, 378] width 15 height 15
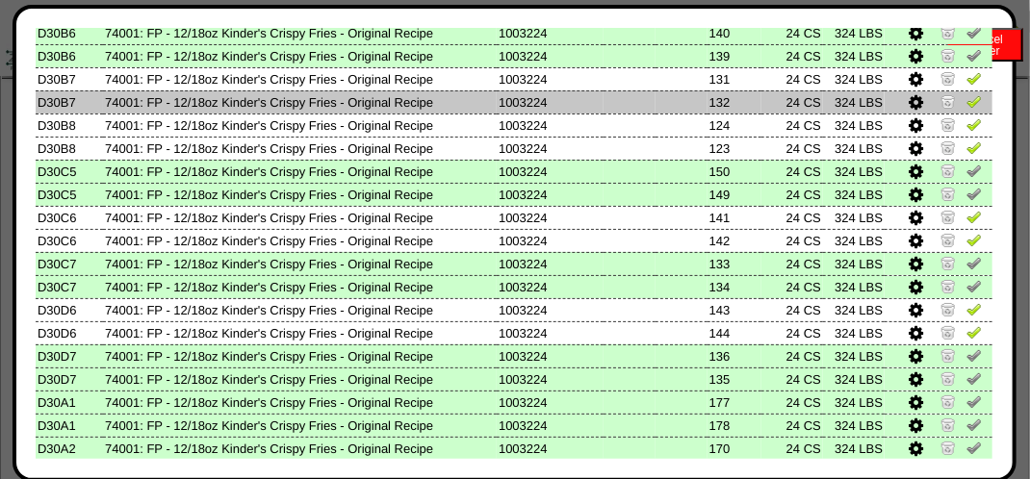
click at [967, 98] on img at bounding box center [974, 100] width 15 height 15
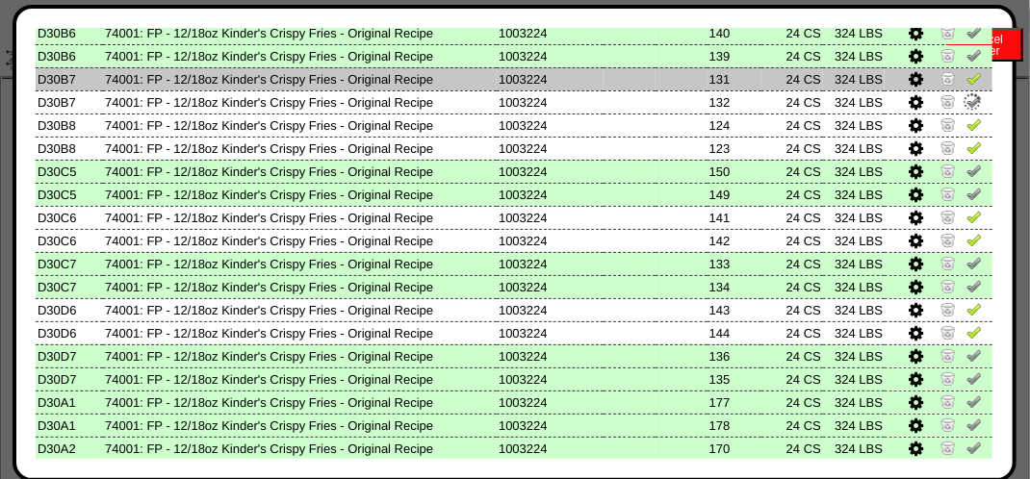
click at [967, 83] on img at bounding box center [974, 77] width 15 height 15
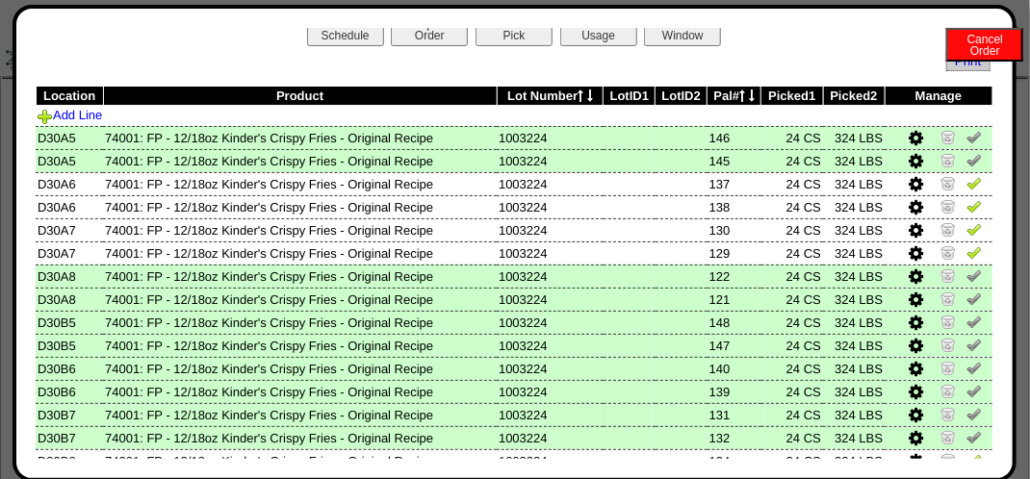
scroll to position [0, 0]
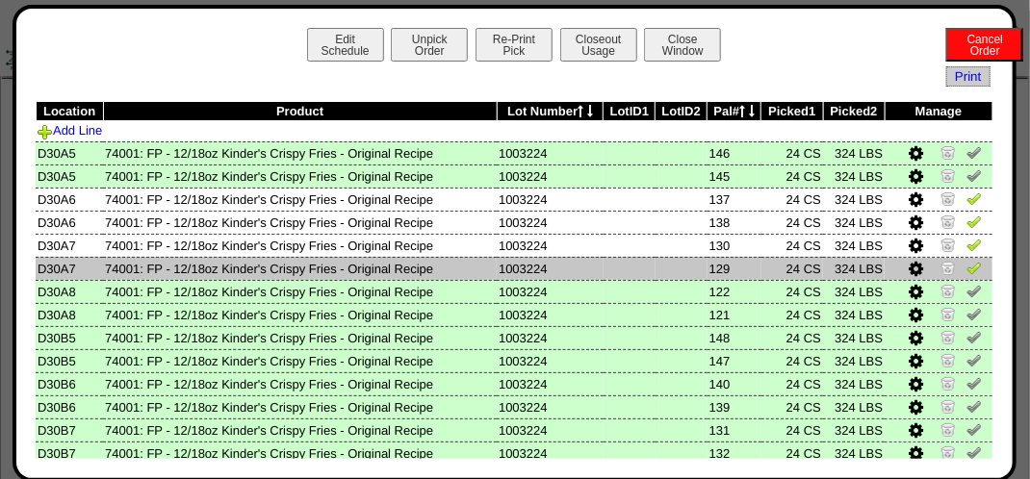
click at [967, 268] on img at bounding box center [974, 267] width 15 height 15
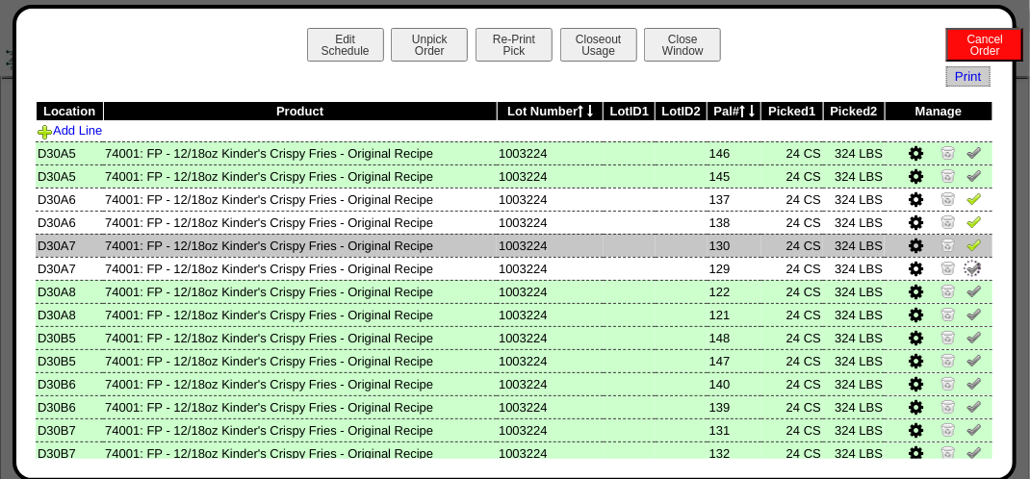
click at [967, 250] on img at bounding box center [974, 244] width 15 height 15
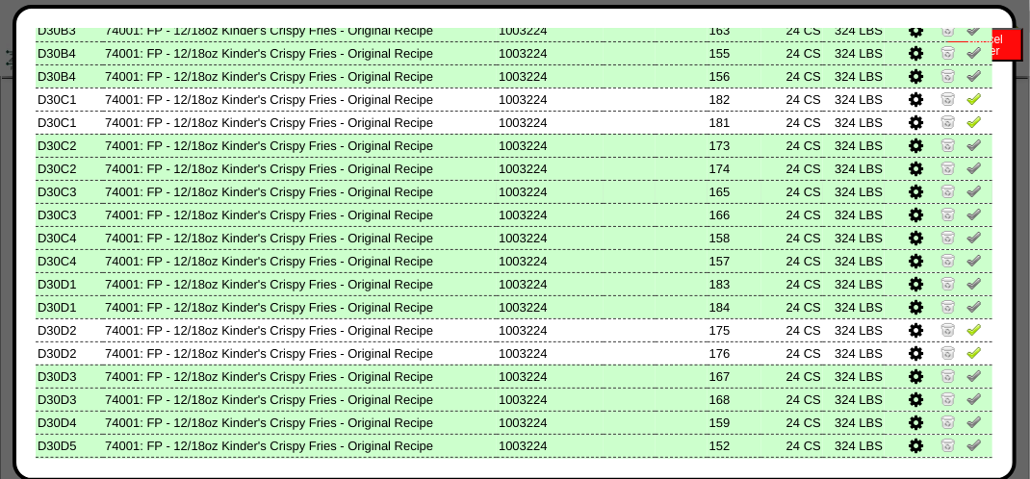
scroll to position [929, 0]
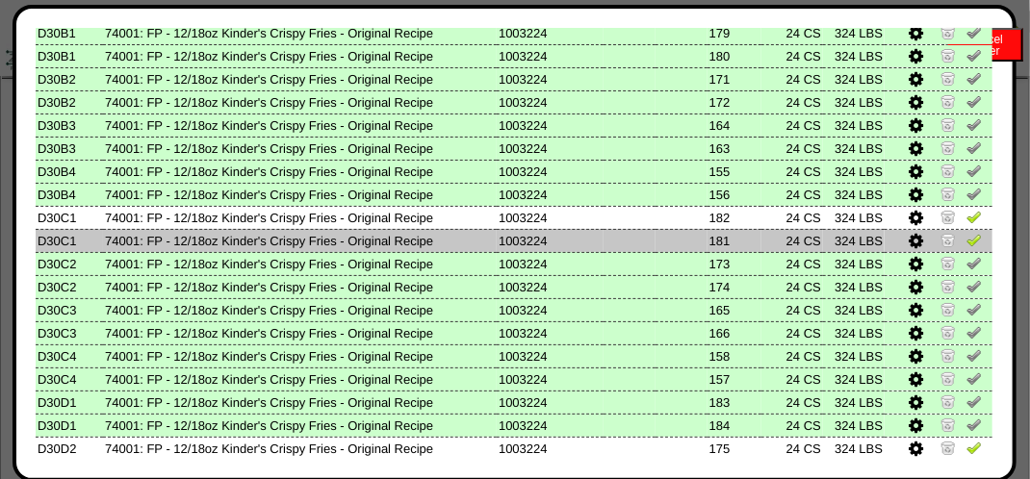
click at [967, 244] on img at bounding box center [974, 239] width 15 height 15
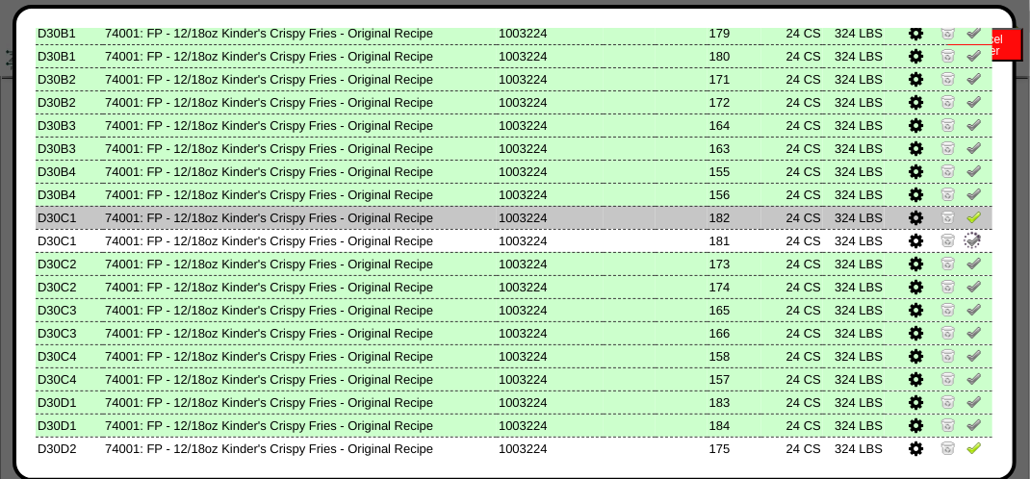
click at [967, 225] on link at bounding box center [974, 220] width 15 height 14
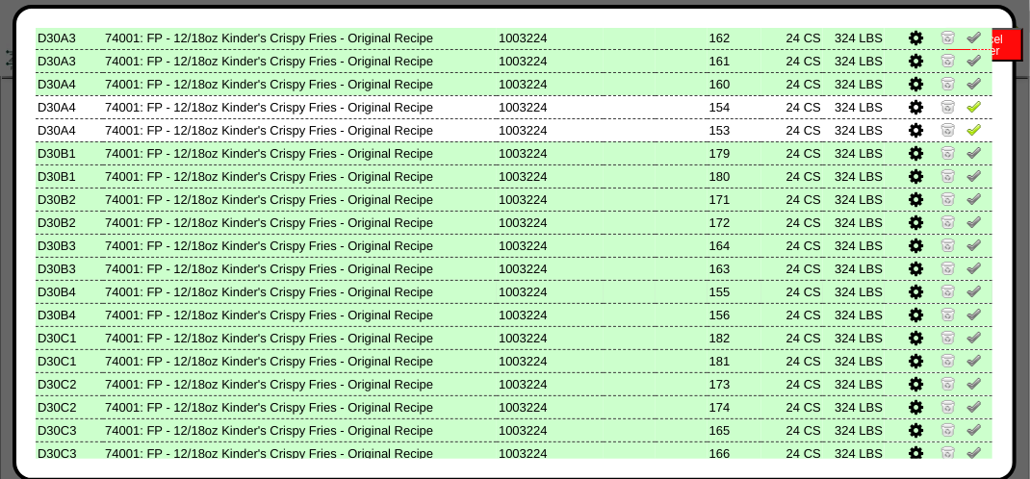
scroll to position [544, 0]
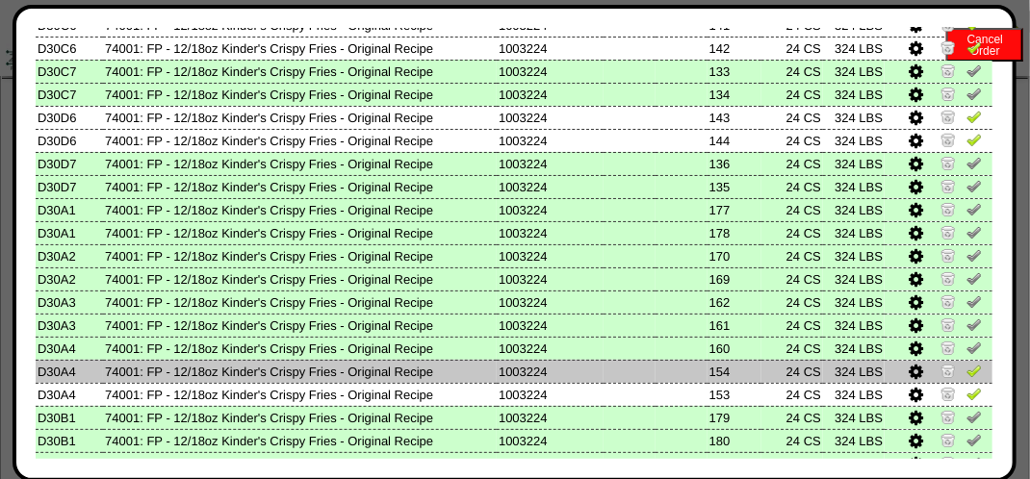
click at [967, 375] on img at bounding box center [974, 370] width 15 height 15
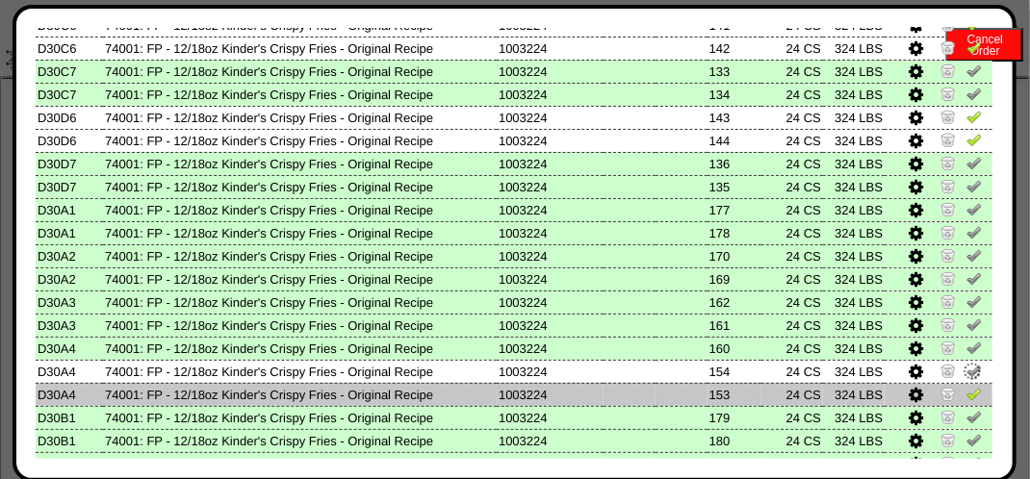
click at [967, 399] on img at bounding box center [974, 393] width 15 height 15
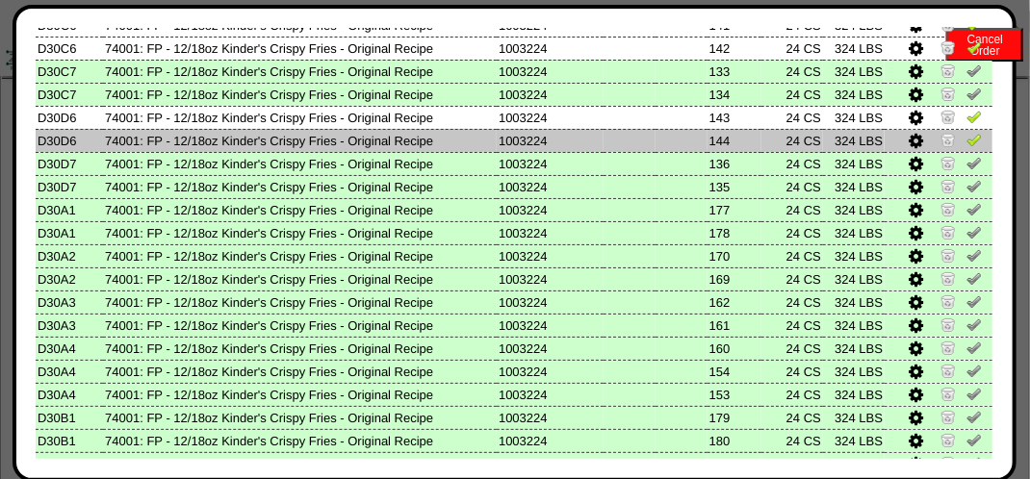
click at [967, 136] on img at bounding box center [974, 139] width 15 height 15
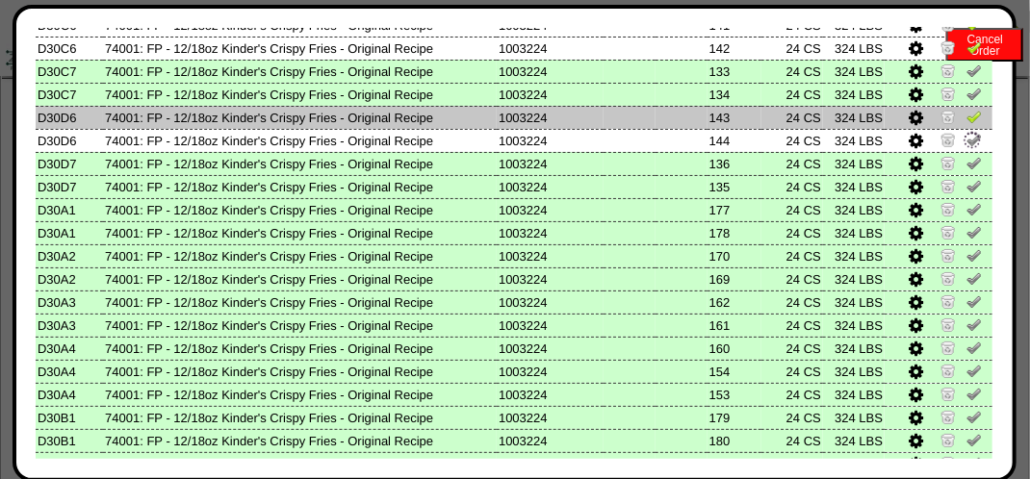
click at [967, 125] on link at bounding box center [974, 120] width 15 height 14
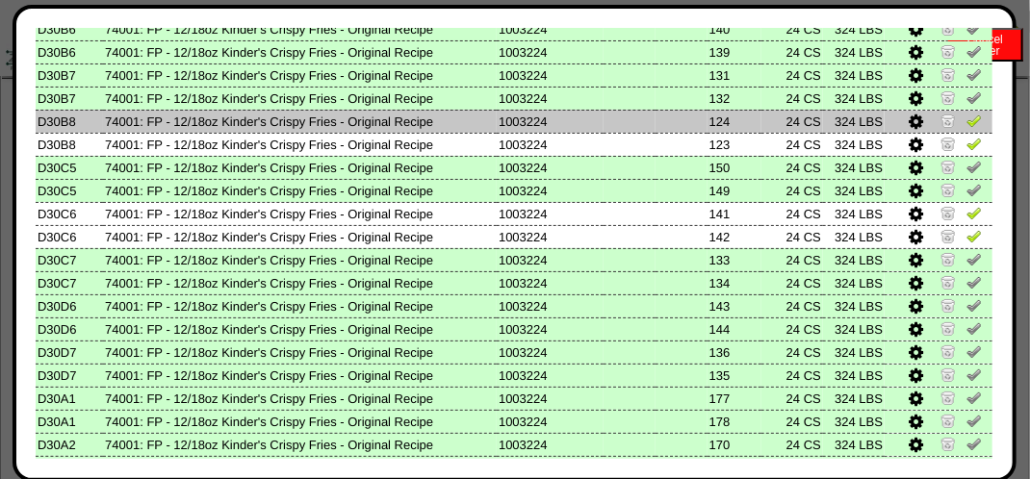
scroll to position [351, 0]
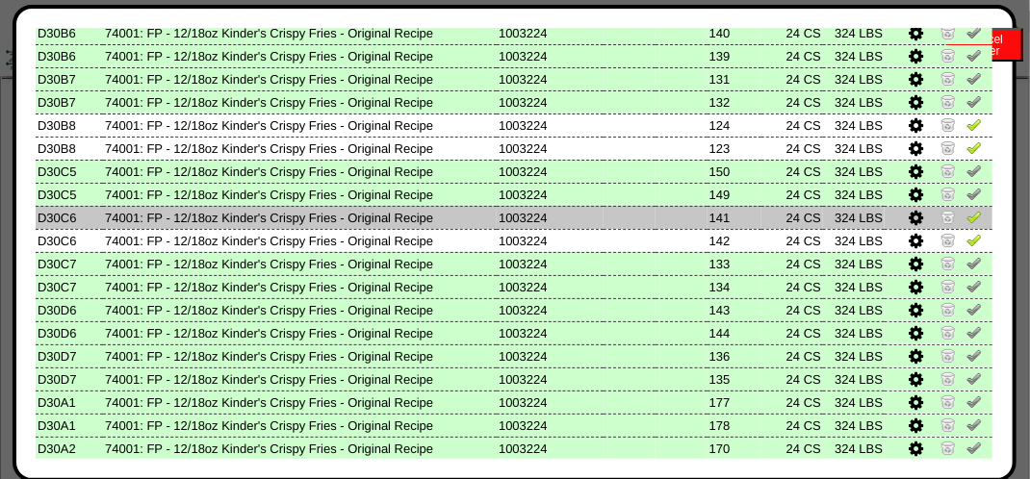
click at [967, 216] on img at bounding box center [974, 216] width 15 height 15
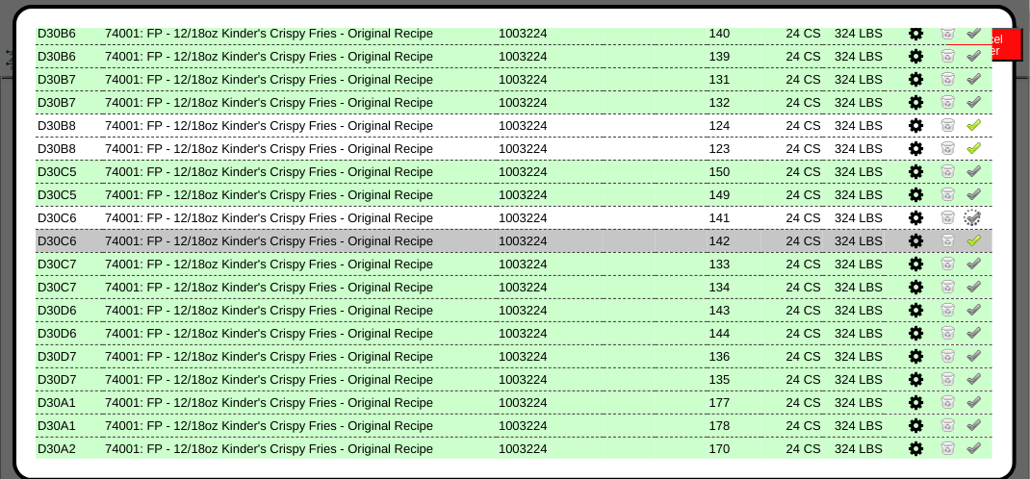
click at [967, 235] on img at bounding box center [974, 239] width 15 height 15
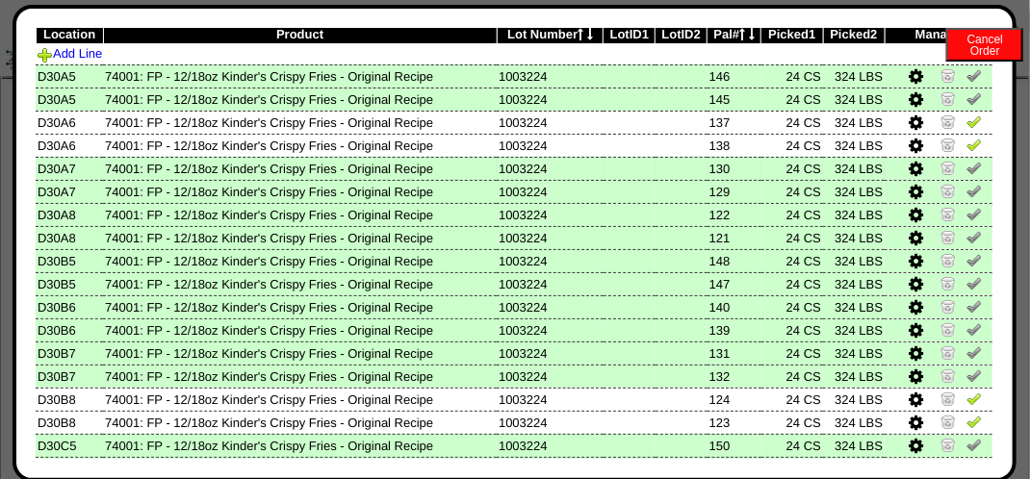
scroll to position [63, 0]
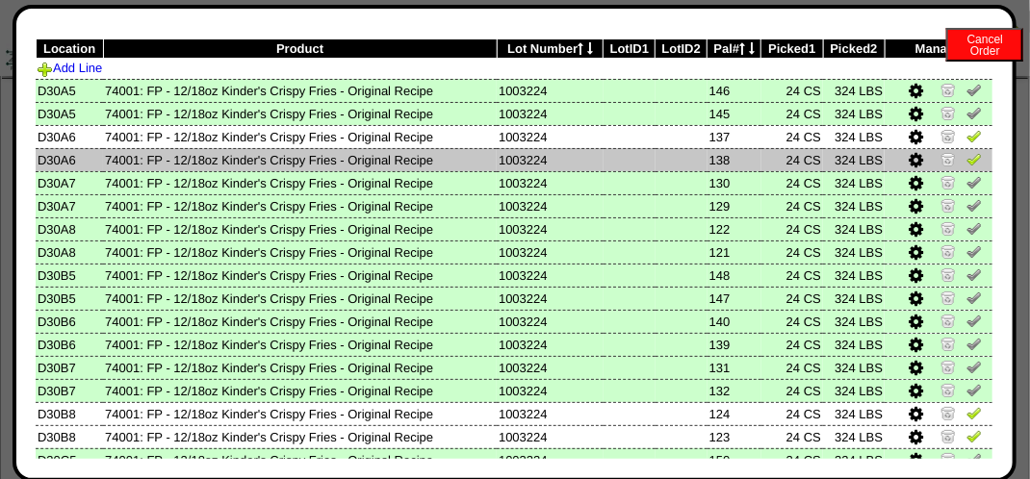
click at [967, 163] on img at bounding box center [974, 158] width 15 height 15
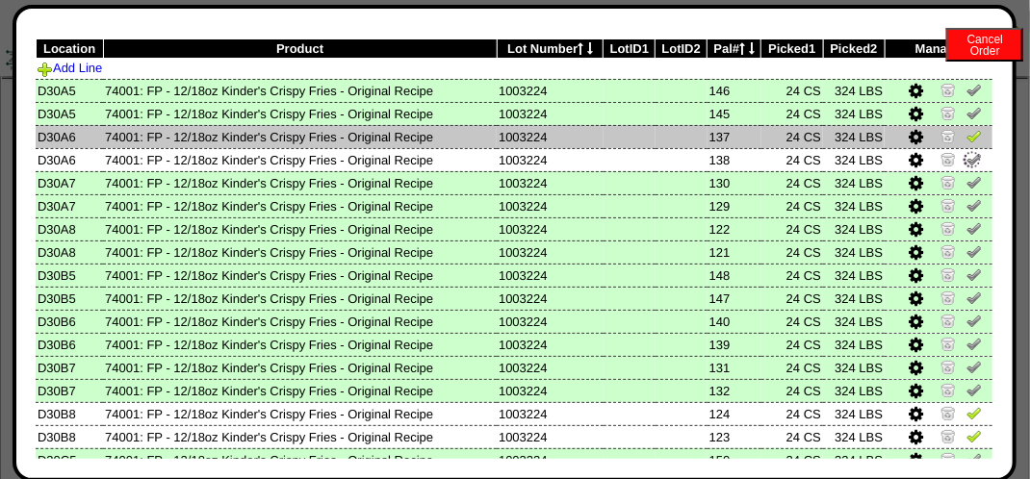
click at [967, 139] on img at bounding box center [974, 135] width 15 height 15
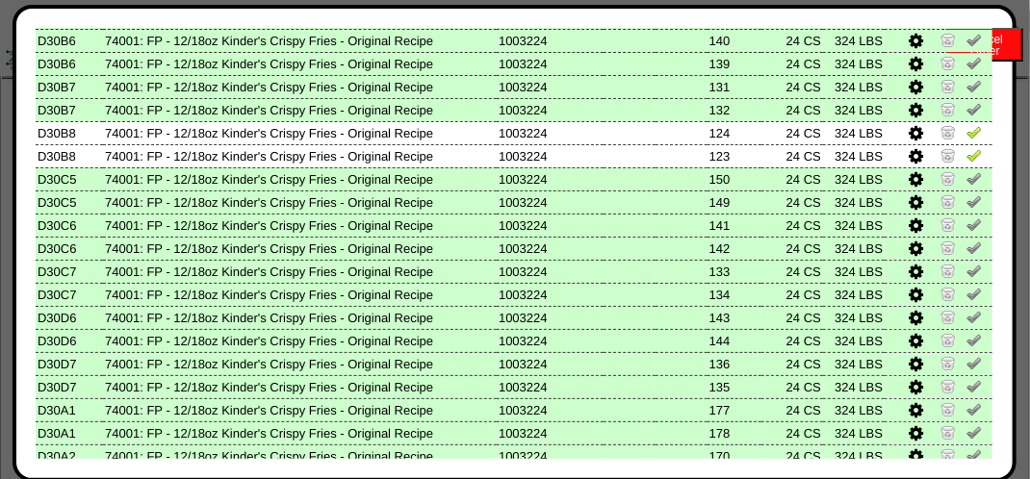
scroll to position [351, 0]
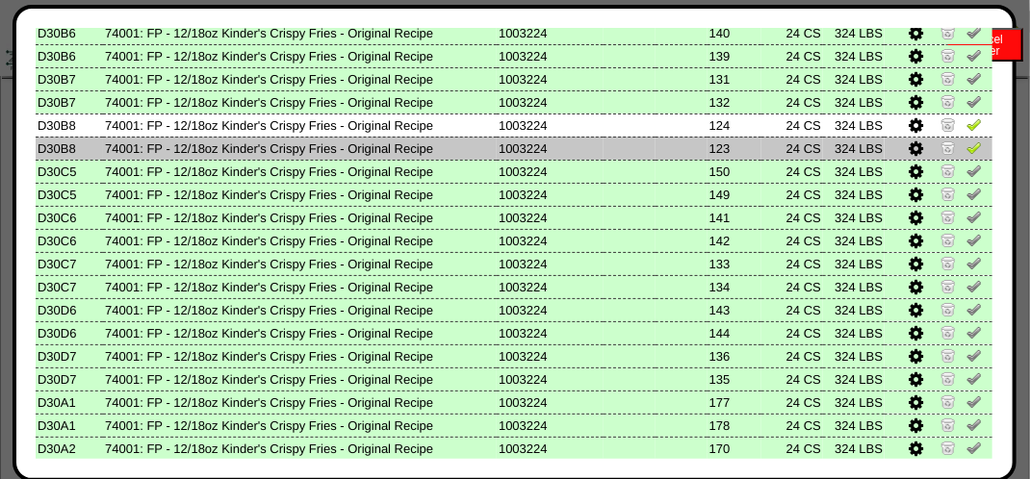
click at [967, 152] on img at bounding box center [974, 147] width 15 height 15
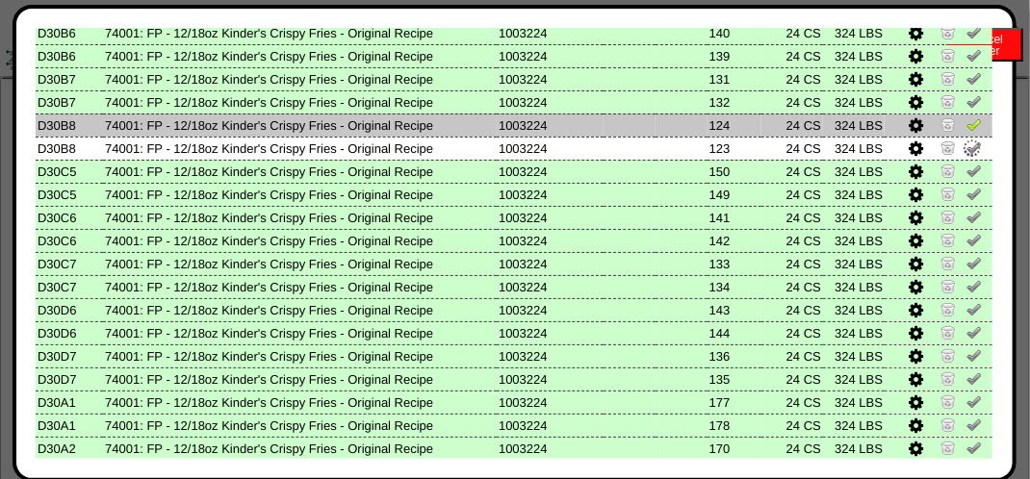
click at [967, 129] on img at bounding box center [974, 123] width 15 height 15
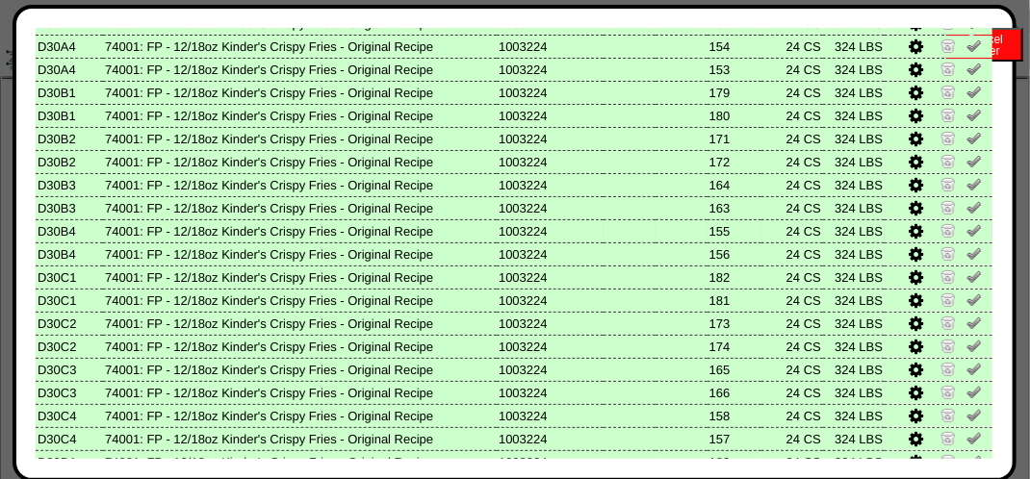
scroll to position [1121, 0]
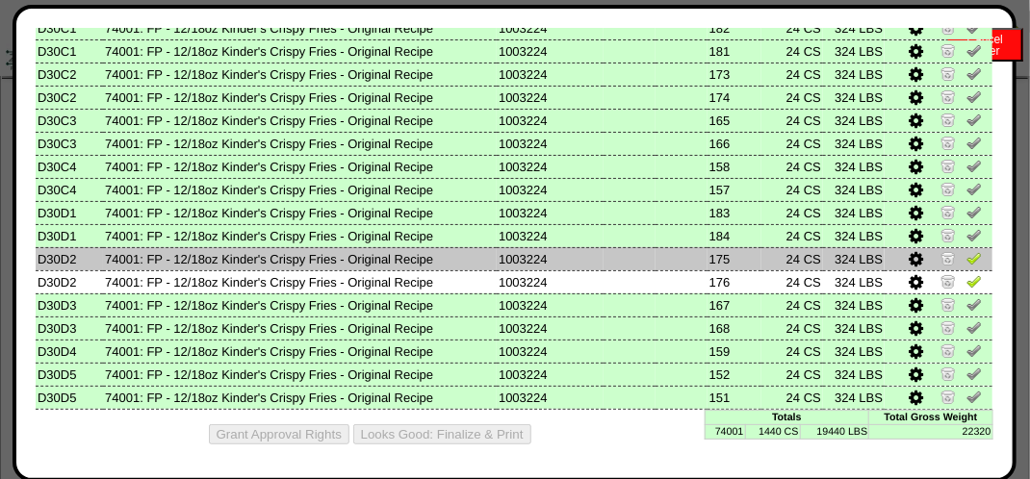
click at [967, 256] on img at bounding box center [974, 257] width 15 height 15
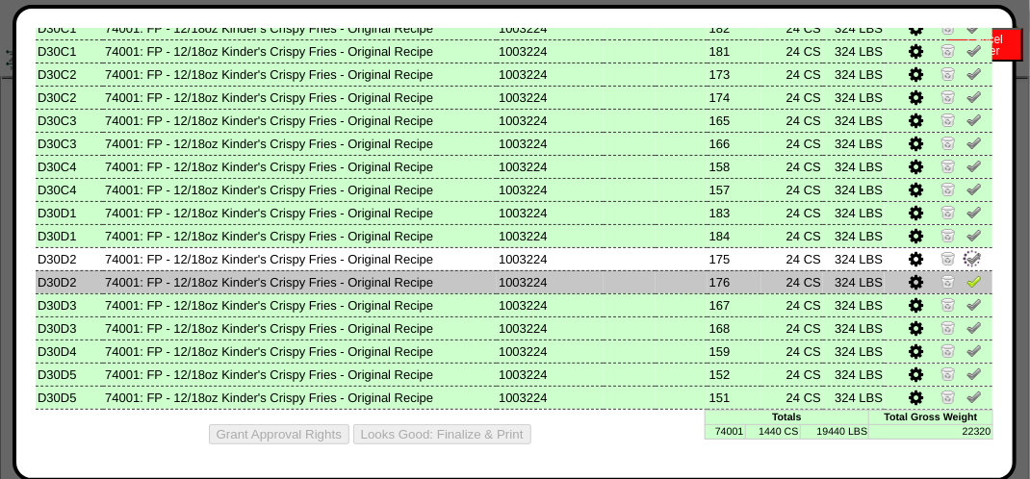
click at [967, 279] on img at bounding box center [974, 280] width 15 height 15
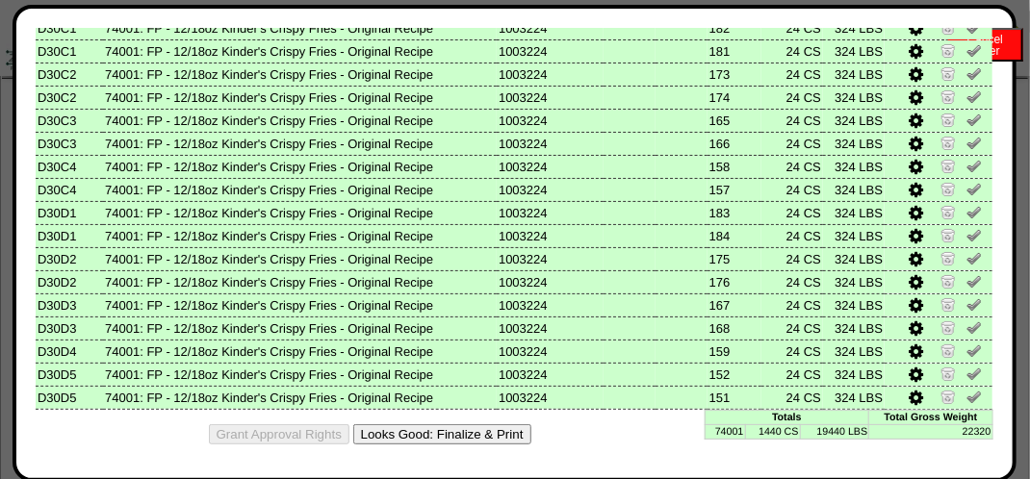
click at [486, 436] on button "Looks Good: Finalize & Print" at bounding box center [442, 435] width 178 height 20
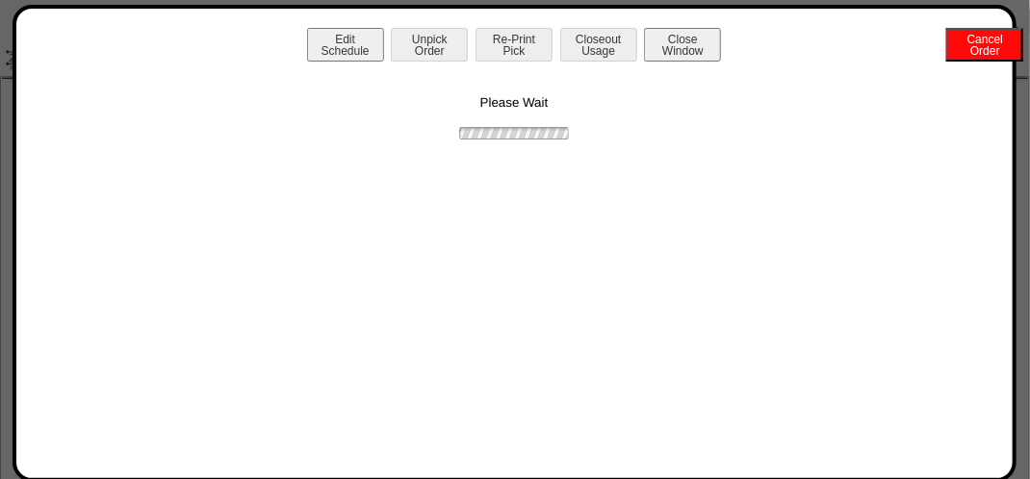
scroll to position [0, 0]
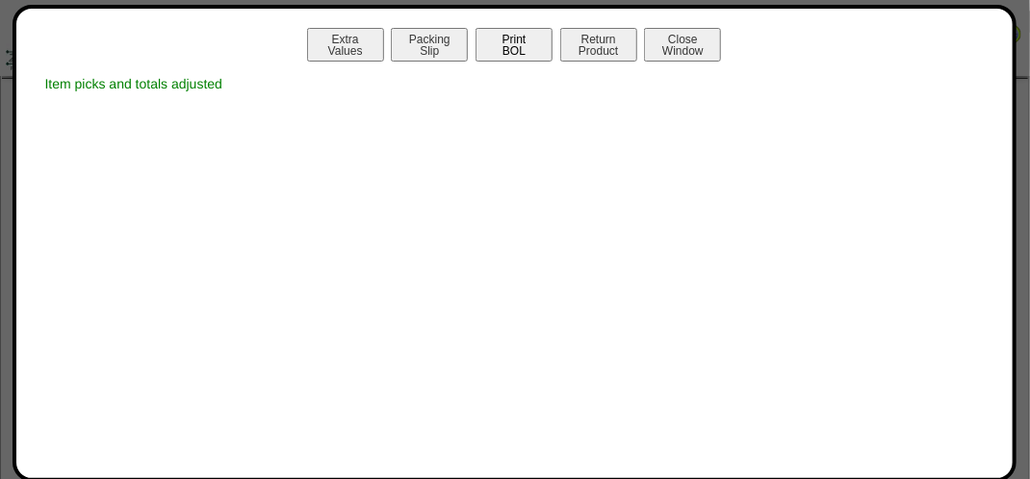
click at [505, 56] on button "Print BOL" at bounding box center [514, 45] width 77 height 34
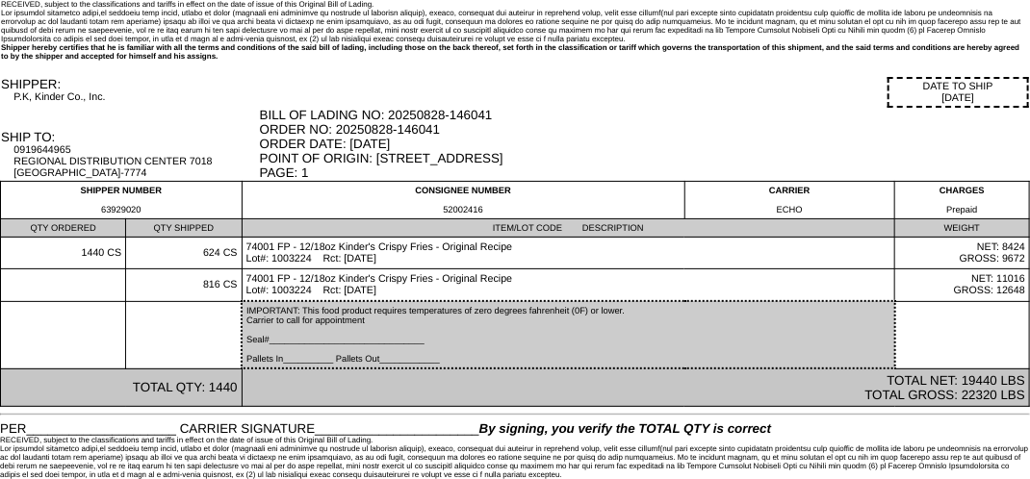
scroll to position [81, 0]
